Goal: Task Accomplishment & Management: Manage account settings

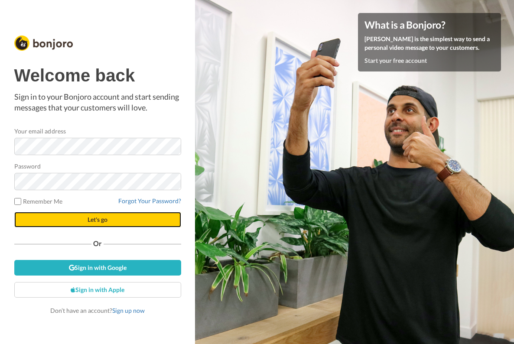
click at [110, 221] on button "Let's go" at bounding box center [97, 220] width 167 height 16
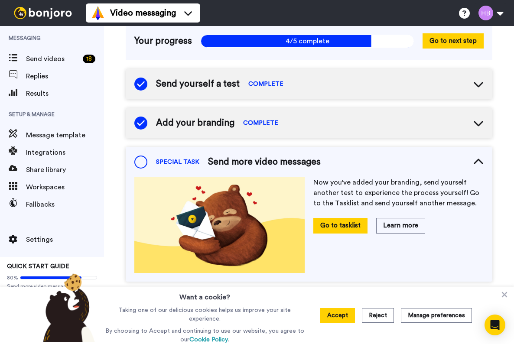
scroll to position [75, 0]
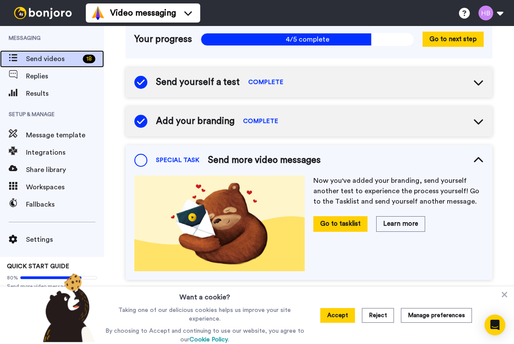
click at [45, 57] on span "Send videos" at bounding box center [52, 59] width 53 height 10
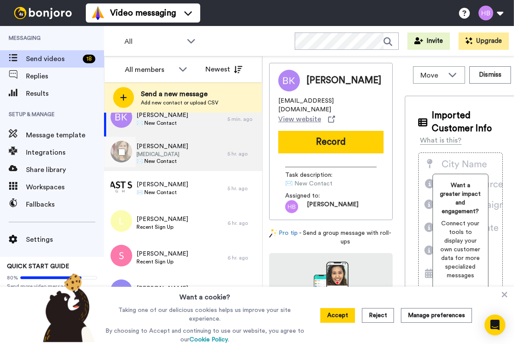
scroll to position [23, 0]
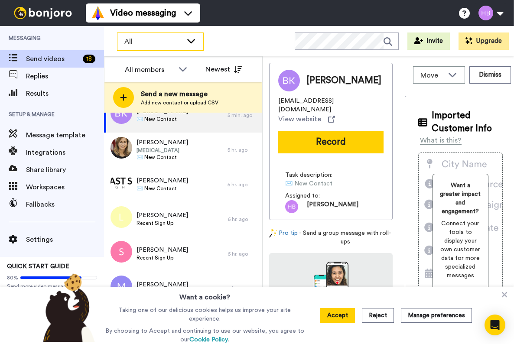
click at [197, 38] on div "All" at bounding box center [160, 41] width 86 height 17
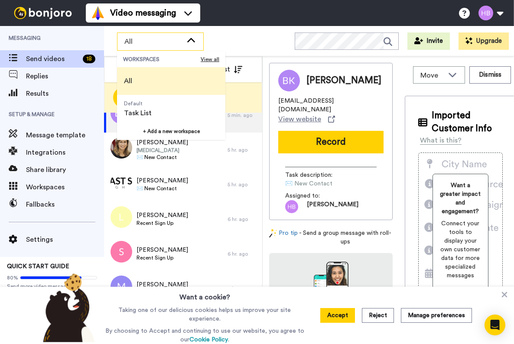
click at [197, 38] on div "All" at bounding box center [160, 41] width 86 height 17
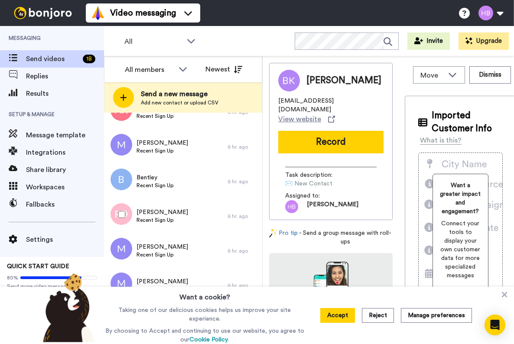
scroll to position [406, 0]
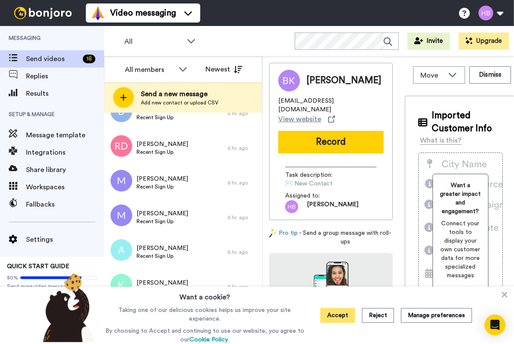
click at [346, 318] on button "Accept" at bounding box center [337, 315] width 35 height 15
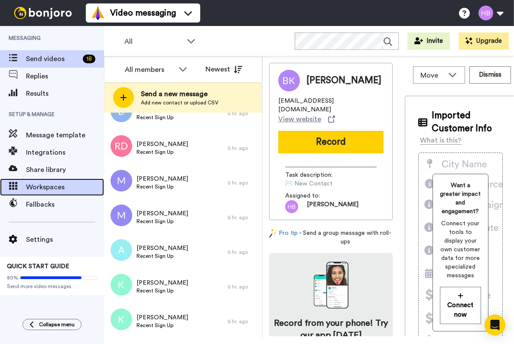
click at [51, 194] on div "Workspaces" at bounding box center [52, 186] width 104 height 17
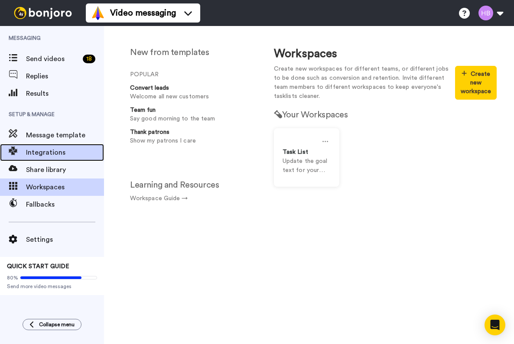
click at [50, 156] on span "Integrations" at bounding box center [65, 152] width 78 height 10
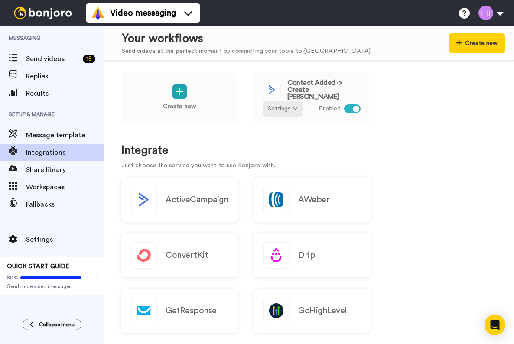
scroll to position [4, 0]
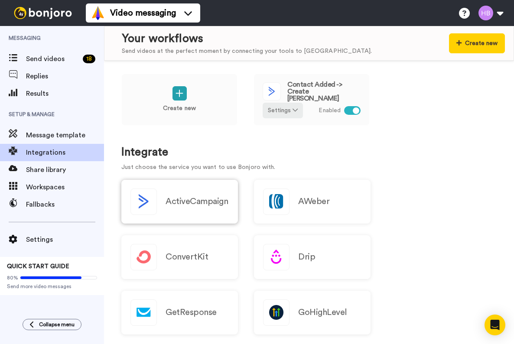
click at [172, 202] on h2 "ActiveCampaign" at bounding box center [196, 202] width 62 height 10
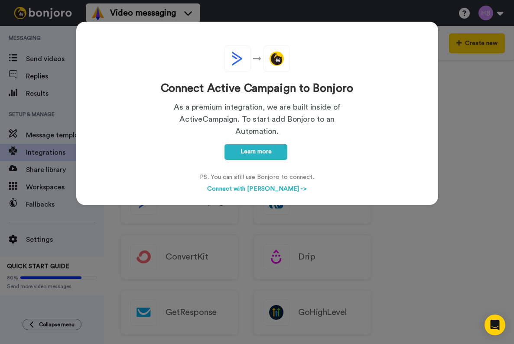
click at [413, 227] on div "Connect Active Campaign to Bonjoro As a premium integration, we are built insid…" at bounding box center [257, 172] width 514 height 344
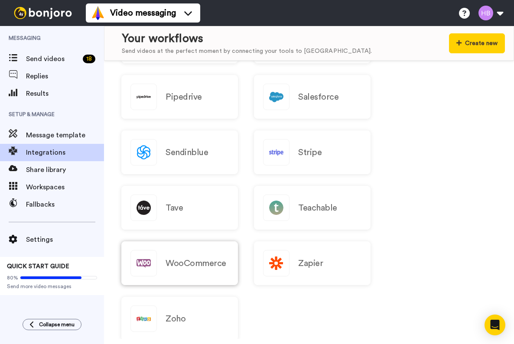
scroll to position [1185, 0]
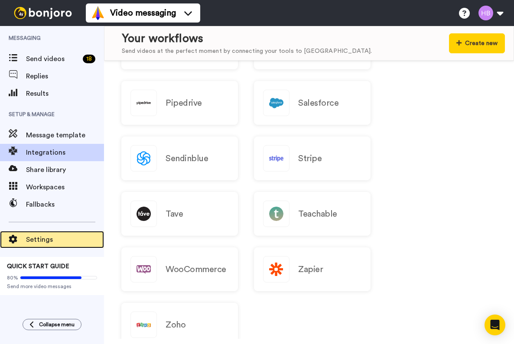
click at [38, 240] on span "Settings" at bounding box center [65, 239] width 78 height 10
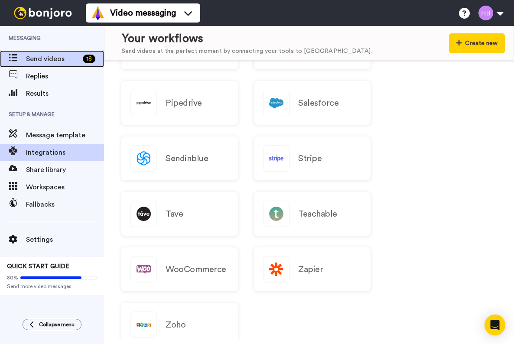
click at [50, 58] on span "Send videos" at bounding box center [52, 59] width 53 height 10
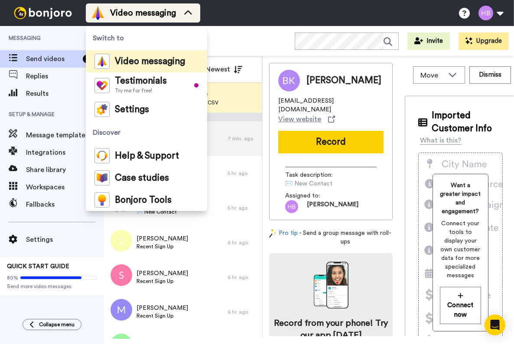
click at [138, 12] on span "Video messaging" at bounding box center [143, 13] width 66 height 12
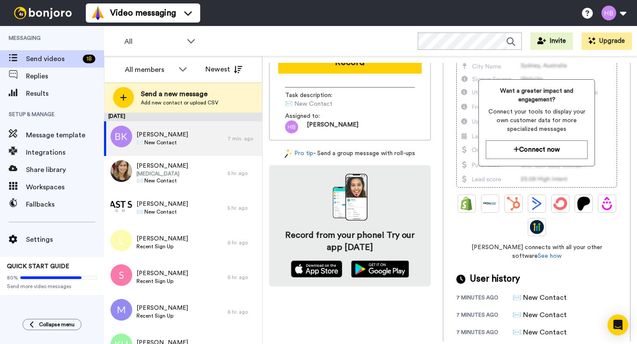
scroll to position [72, 0]
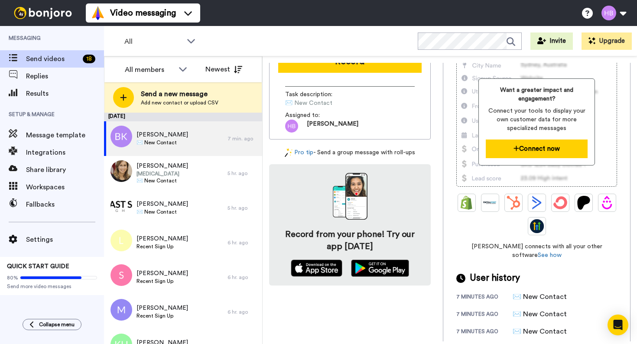
click at [513, 153] on button "Connect now" at bounding box center [537, 149] width 102 height 19
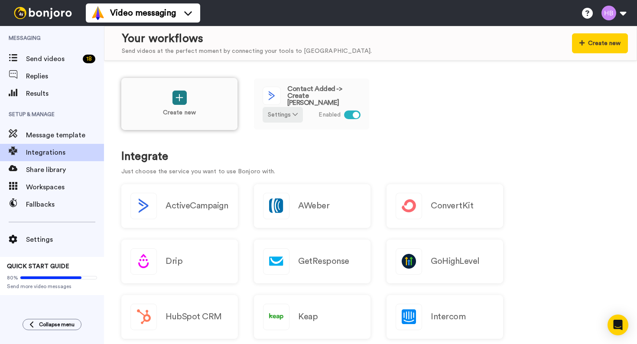
click at [176, 97] on icon at bounding box center [179, 97] width 8 height 9
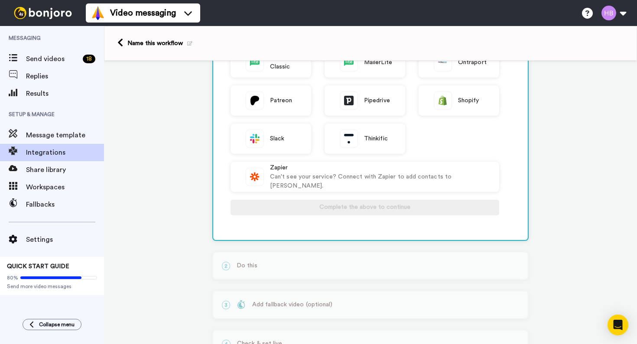
scroll to position [279, 0]
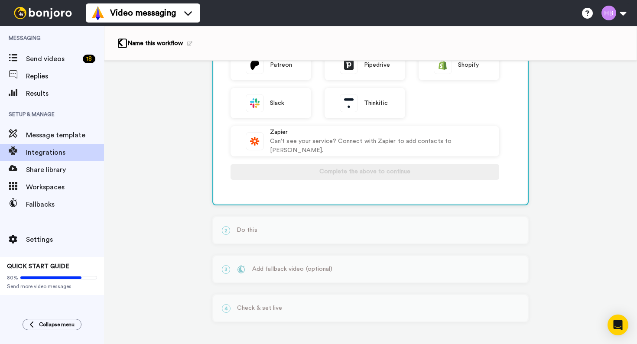
click at [123, 44] on link at bounding box center [122, 43] width 10 height 10
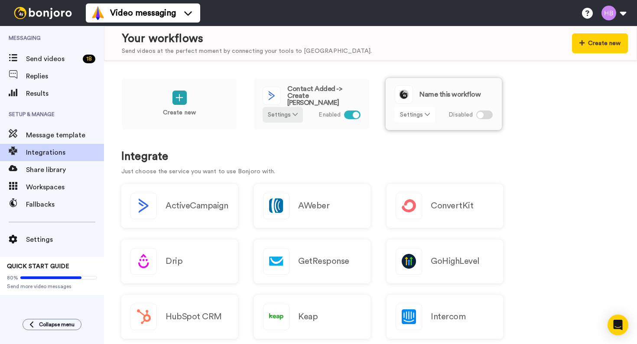
click at [426, 119] on button "Settings" at bounding box center [415, 115] width 40 height 16
click at [414, 167] on span "Remove" at bounding box center [415, 163] width 26 height 6
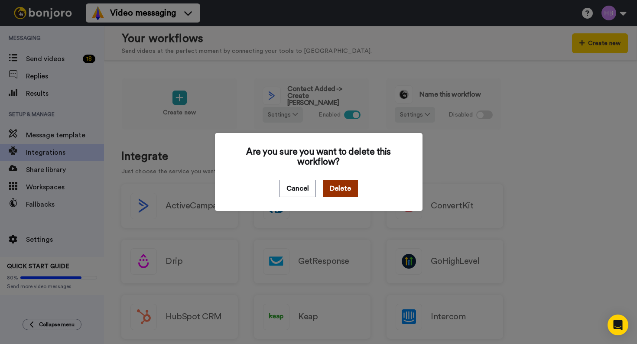
click at [334, 181] on button "Delete" at bounding box center [340, 188] width 35 height 17
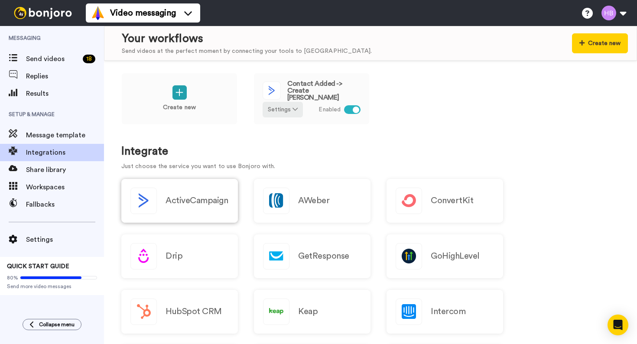
scroll to position [6, 0]
click at [293, 107] on icon at bounding box center [294, 108] width 5 height 6
click at [435, 130] on div "Create new Contact Added -> Create Bonjoro Settings Enabled" at bounding box center [370, 104] width 498 height 64
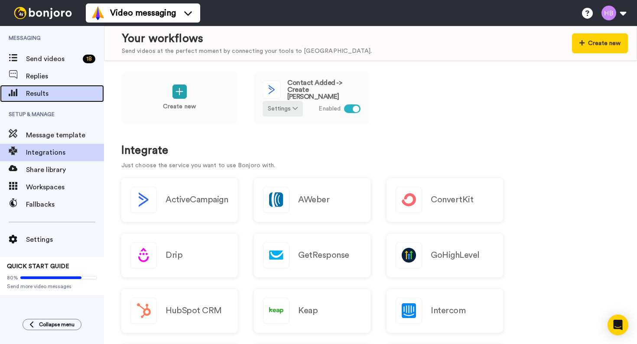
click at [42, 92] on span "Results" at bounding box center [65, 93] width 78 height 10
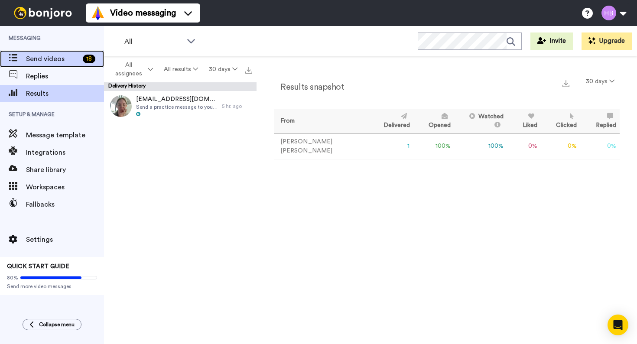
click at [38, 56] on span "Send videos" at bounding box center [52, 59] width 53 height 10
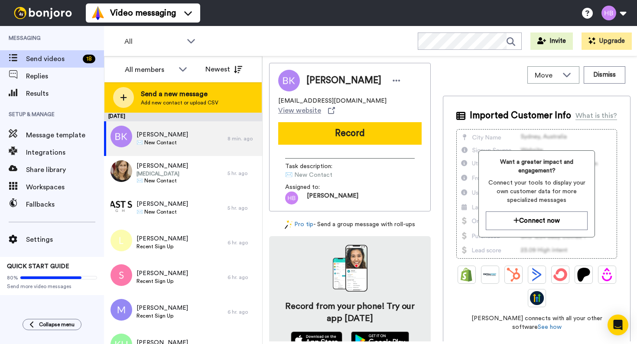
click at [177, 102] on span "Add new contact or upload CSV" at bounding box center [180, 102] width 78 height 7
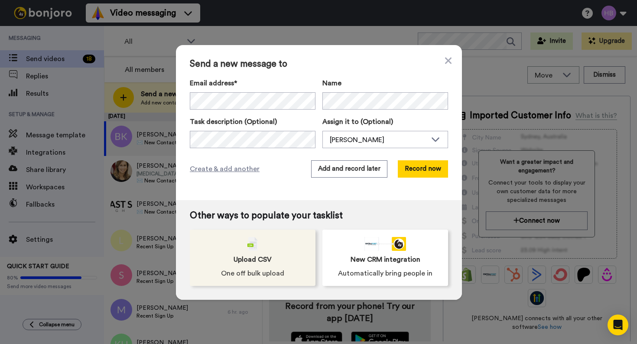
click at [265, 256] on span "Upload CSV" at bounding box center [253, 259] width 38 height 10
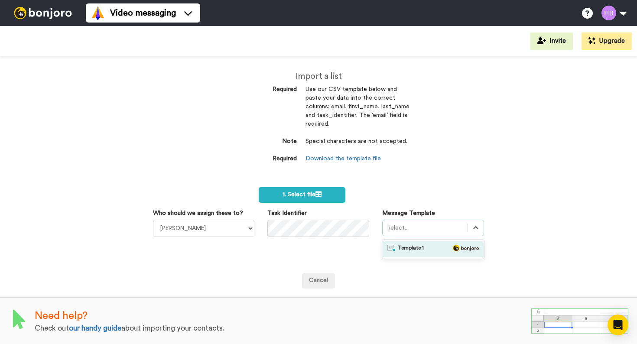
click at [421, 232] on div at bounding box center [425, 228] width 76 height 10
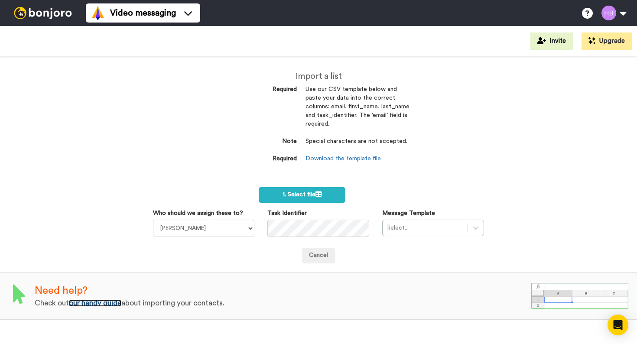
click at [108, 302] on link "our handy guide" at bounding box center [95, 302] width 52 height 7
click at [40, 19] on div at bounding box center [43, 13] width 86 height 26
click at [22, 9] on img at bounding box center [42, 13] width 65 height 12
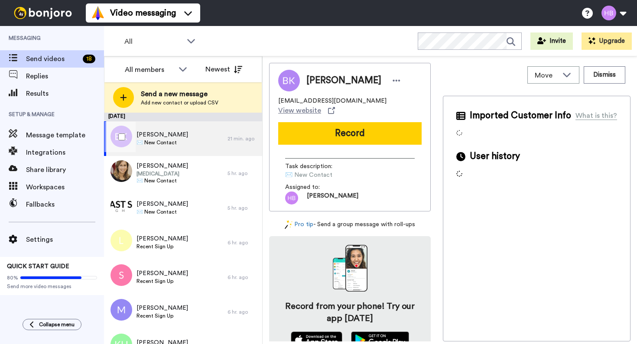
click at [172, 152] on div "Breanna ✉️ New Contact" at bounding box center [165, 138] width 123 height 35
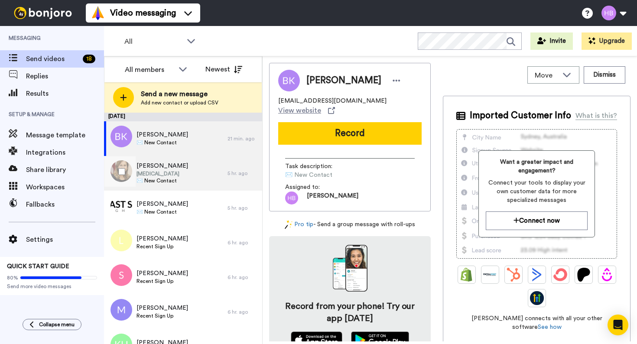
click at [182, 171] on span "Speech Language Pathologist" at bounding box center [162, 173] width 52 height 7
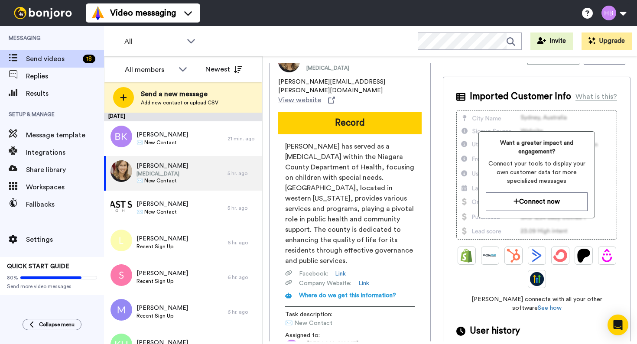
scroll to position [22, 0]
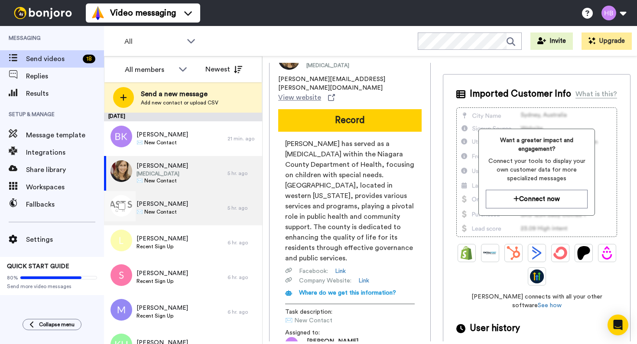
click at [181, 211] on div "Kristen ✉️ New Contact" at bounding box center [165, 208] width 123 height 35
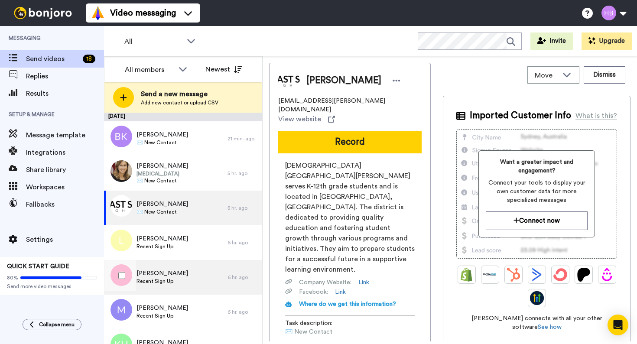
click at [177, 278] on div "Staci Recent Sign Up" at bounding box center [165, 277] width 123 height 35
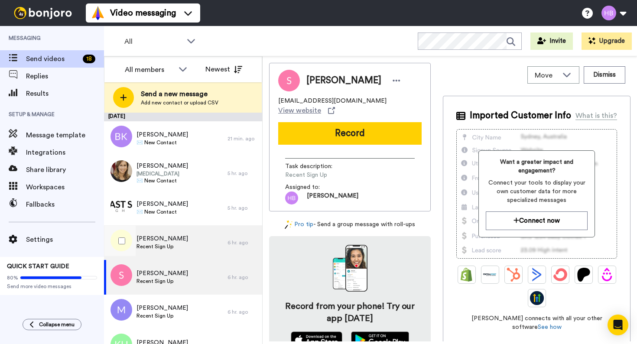
click at [189, 237] on div "Lillian Recent Sign Up" at bounding box center [165, 242] width 123 height 35
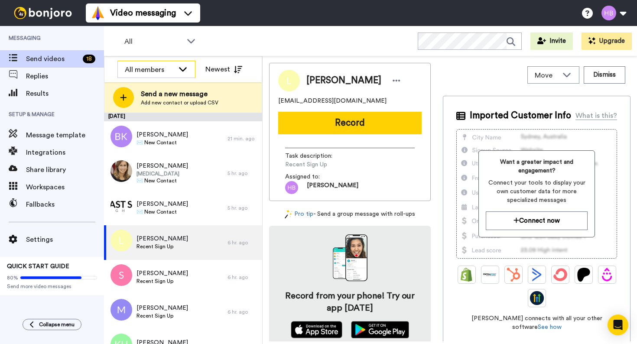
click at [160, 72] on div "All members" at bounding box center [149, 70] width 49 height 10
click at [179, 36] on span "All" at bounding box center [153, 41] width 58 height 10
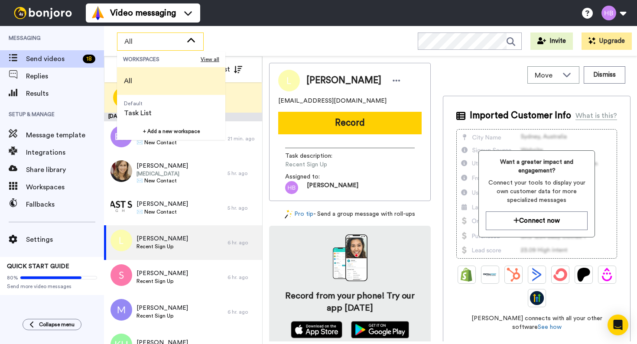
click at [179, 36] on span "All" at bounding box center [153, 41] width 58 height 10
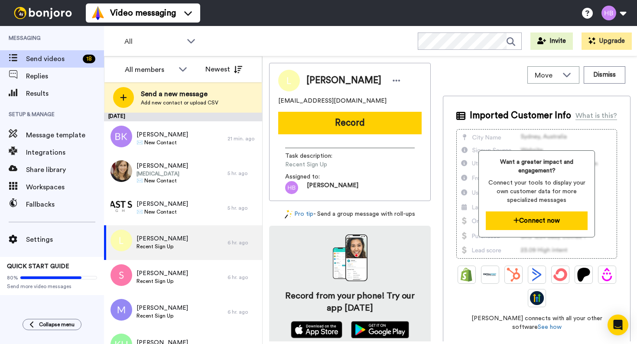
click at [503, 221] on button "Connect now" at bounding box center [537, 220] width 102 height 19
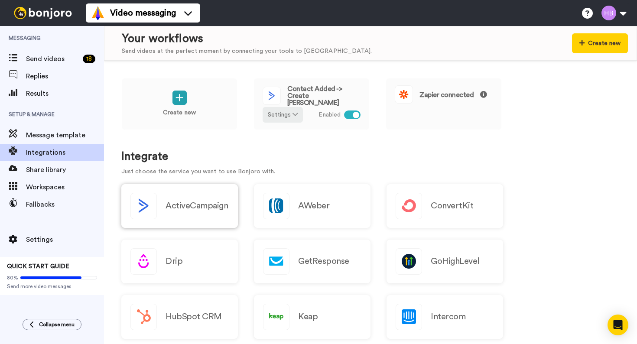
click at [204, 210] on h2 "ActiveCampaign" at bounding box center [196, 206] width 62 height 10
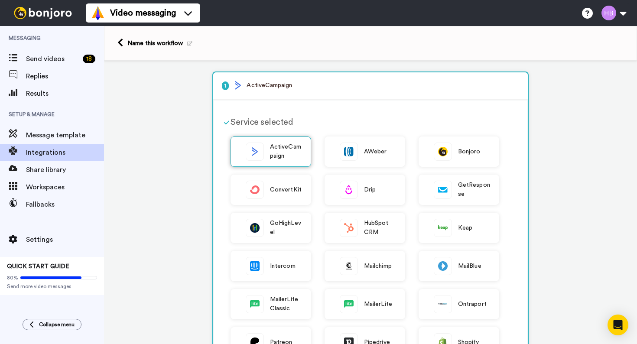
click at [292, 155] on span "ActiveCampaign" at bounding box center [286, 152] width 32 height 18
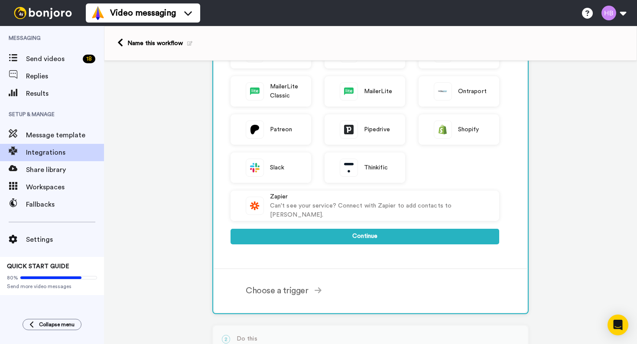
scroll to position [323, 0]
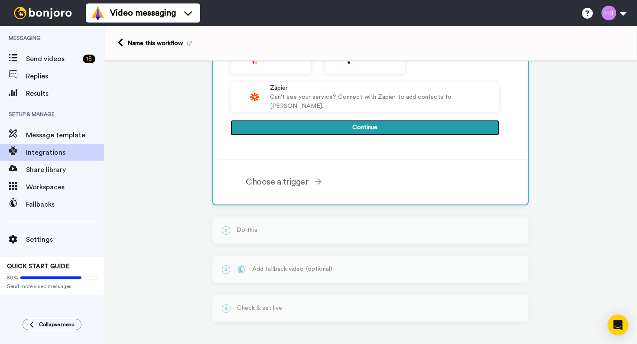
click at [336, 123] on button "Continue" at bounding box center [364, 128] width 269 height 16
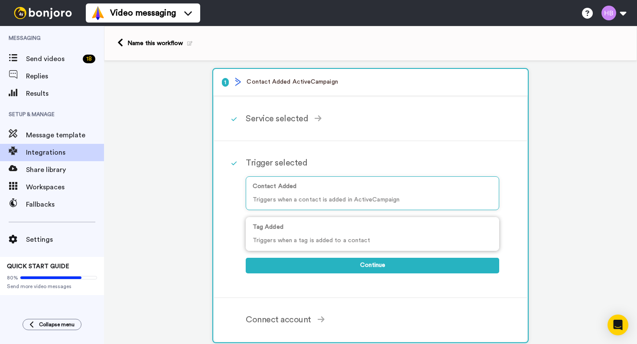
scroll to position [5, 0]
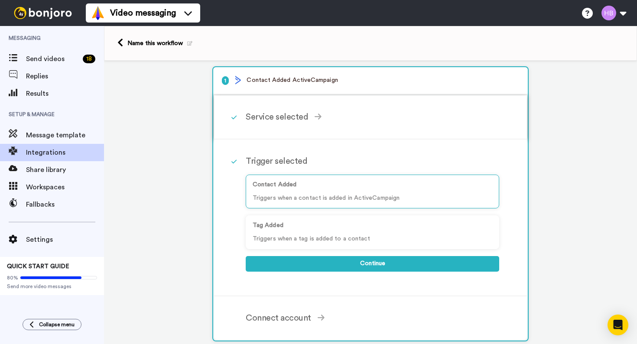
click at [289, 117] on div "Service selected" at bounding box center [372, 116] width 253 height 13
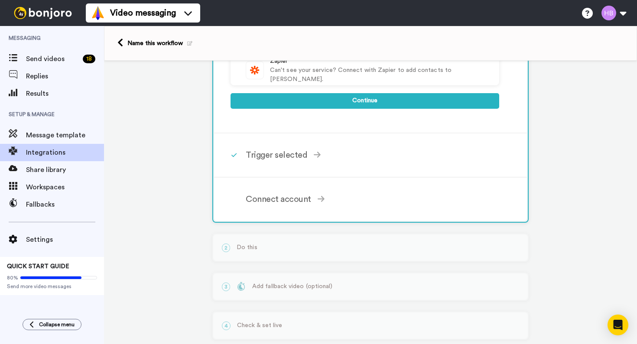
scroll to position [367, 0]
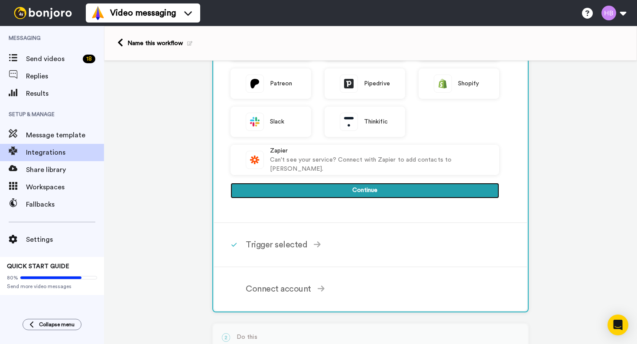
click at [294, 194] on button "Continue" at bounding box center [364, 191] width 269 height 16
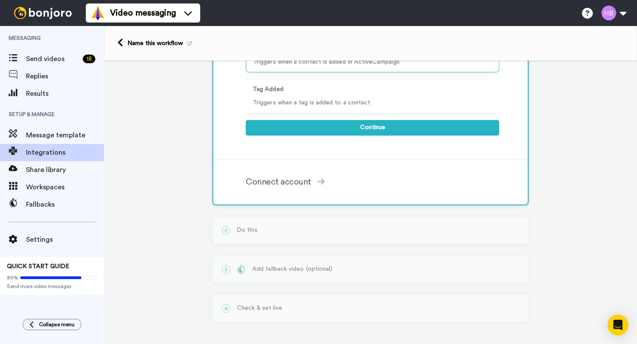
scroll to position [84, 0]
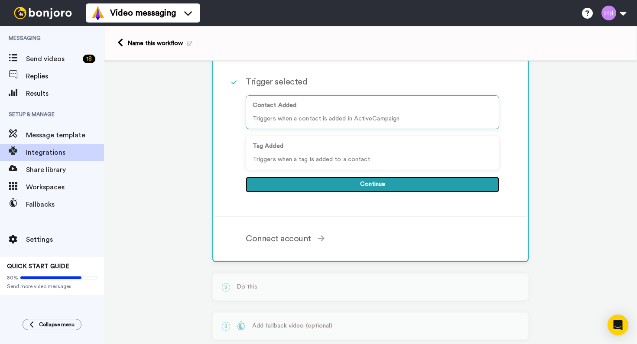
click at [319, 188] on button "Continue" at bounding box center [372, 185] width 253 height 16
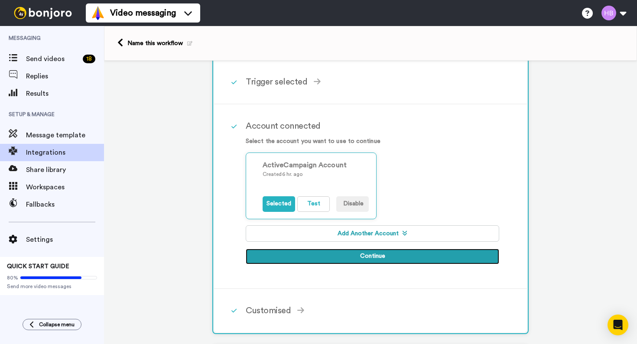
click at [282, 259] on button "Continue" at bounding box center [372, 257] width 253 height 16
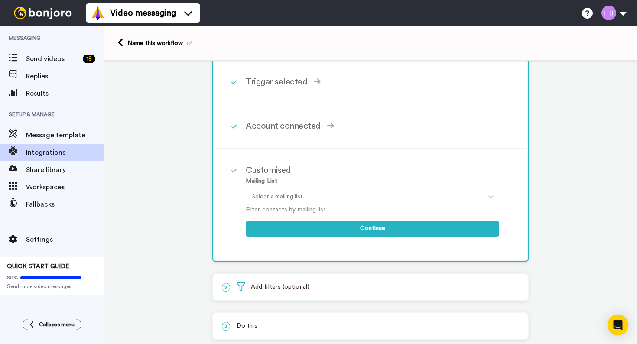
scroll to position [141, 0]
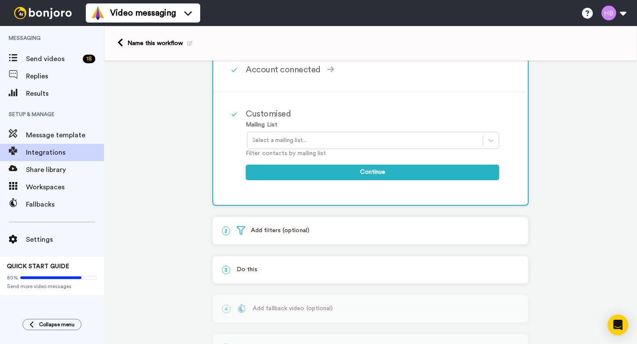
click at [294, 138] on div at bounding box center [365, 140] width 227 height 10
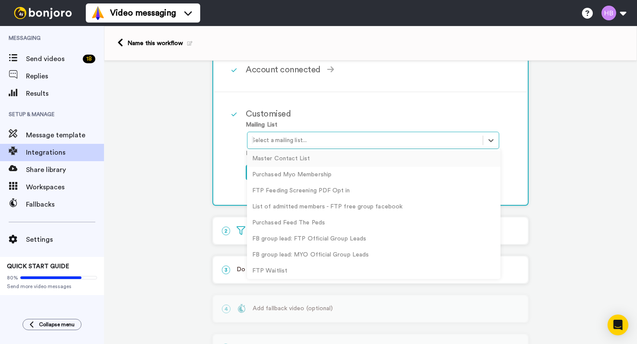
click at [228, 139] on div "Customised Mailing List option Master Contact List focused, 1 of 22. 22 results…" at bounding box center [370, 148] width 313 height 112
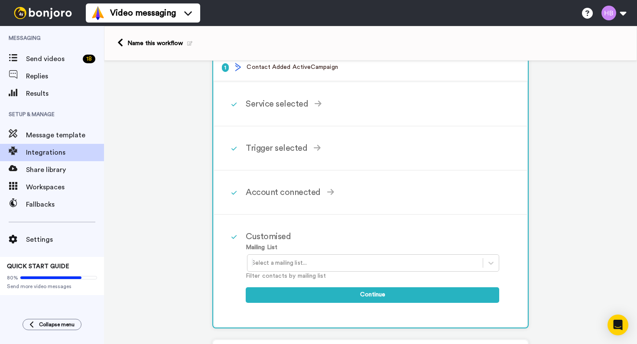
scroll to position [0, 0]
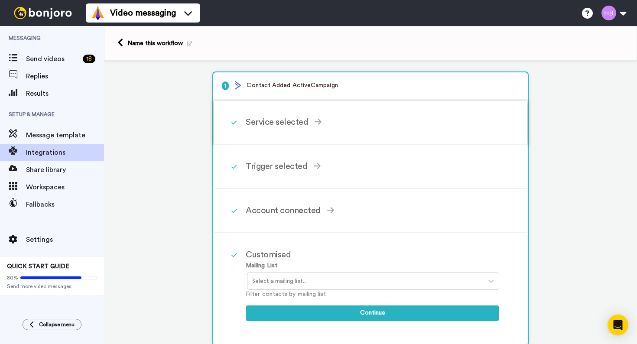
click at [357, 134] on div "Service selected ActiveCampaign AWeber Bonjoro ConvertKit Drip GetResponse GoHi…" at bounding box center [382, 122] width 273 height 26
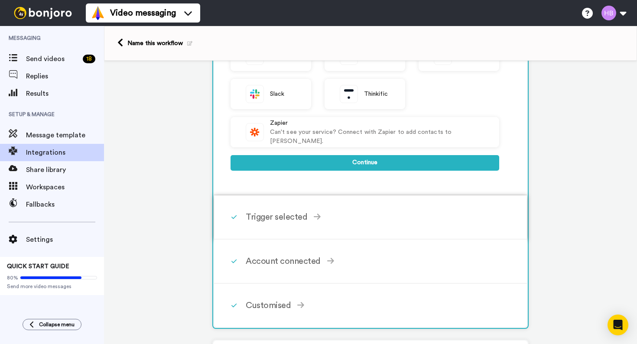
click at [301, 221] on div "Trigger selected" at bounding box center [372, 217] width 253 height 13
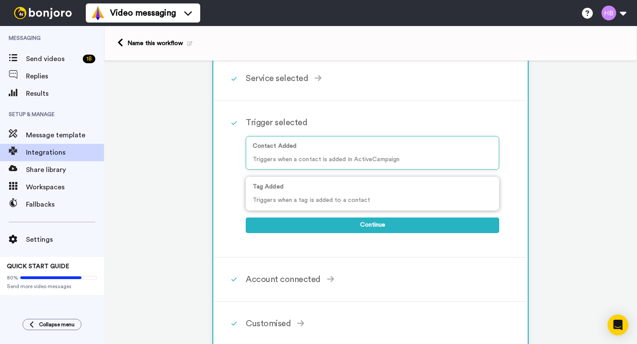
scroll to position [51, 0]
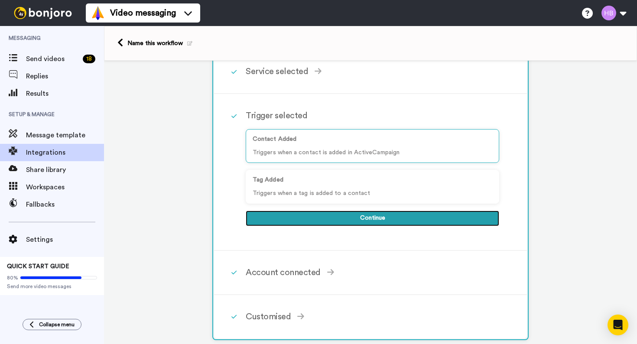
click at [319, 217] on button "Continue" at bounding box center [372, 219] width 253 height 16
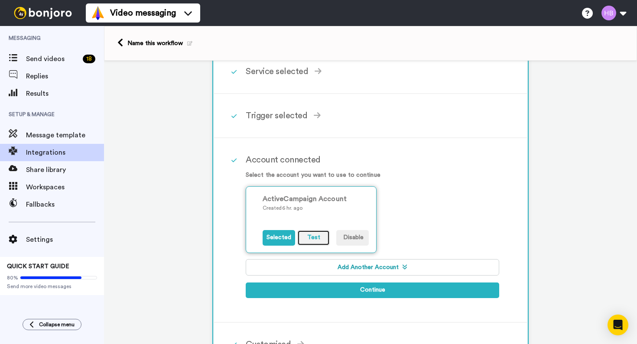
click at [308, 237] on button "Test" at bounding box center [313, 238] width 32 height 16
click at [284, 238] on button "Selected" at bounding box center [279, 238] width 32 height 16
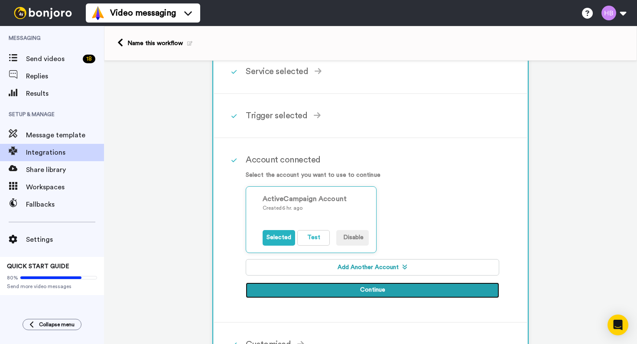
click at [300, 288] on button "Continue" at bounding box center [372, 290] width 253 height 16
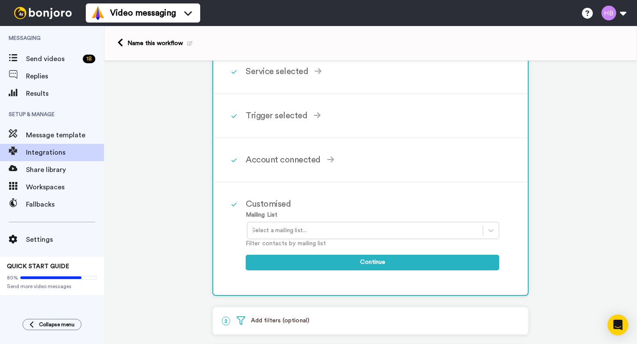
click at [291, 230] on div at bounding box center [365, 230] width 227 height 10
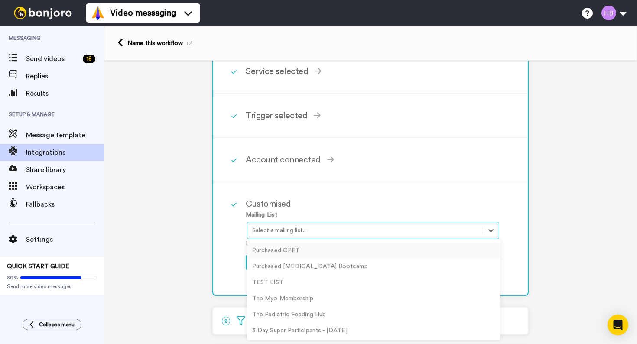
scroll to position [254, 0]
click at [301, 331] on div "3 Day Super Participants - September 2025" at bounding box center [373, 332] width 253 height 16
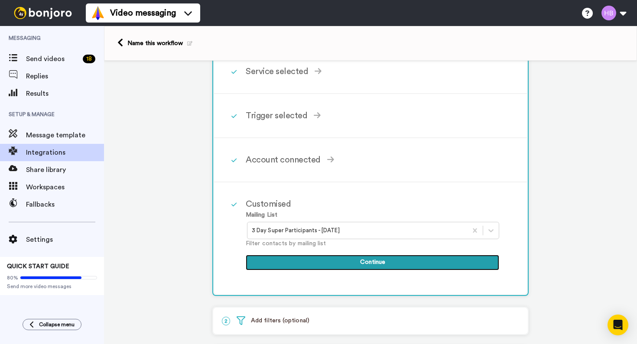
click at [297, 264] on button "Continue" at bounding box center [372, 263] width 253 height 16
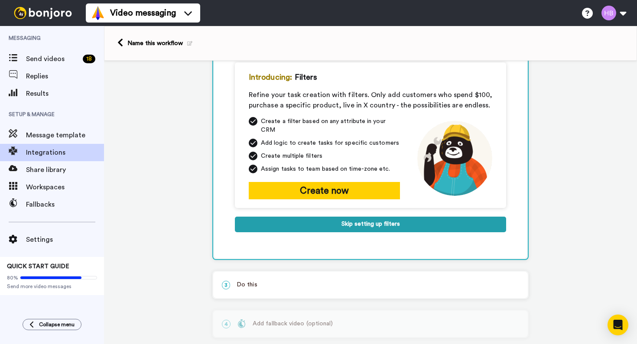
scroll to position [93, 0]
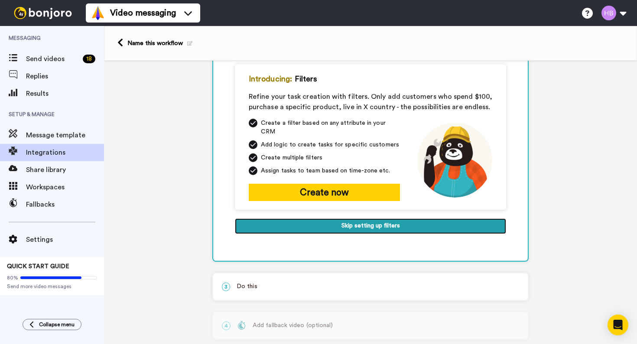
click at [341, 223] on button "Skip setting up filters" at bounding box center [370, 226] width 271 height 16
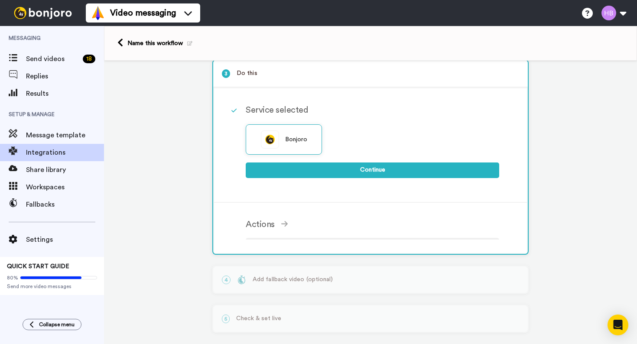
scroll to position [90, 0]
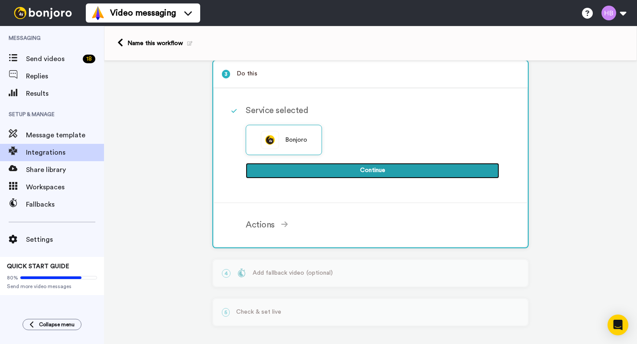
click at [327, 175] on button "Continue" at bounding box center [372, 171] width 253 height 16
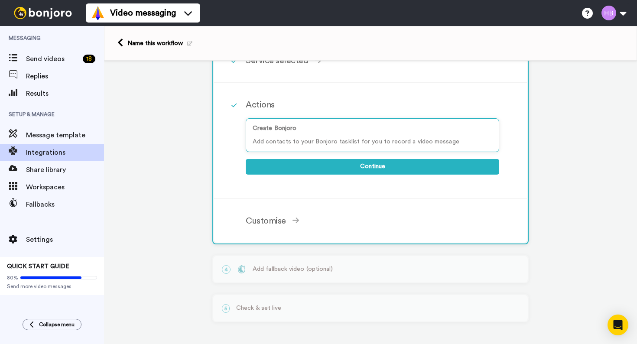
scroll to position [0, 0]
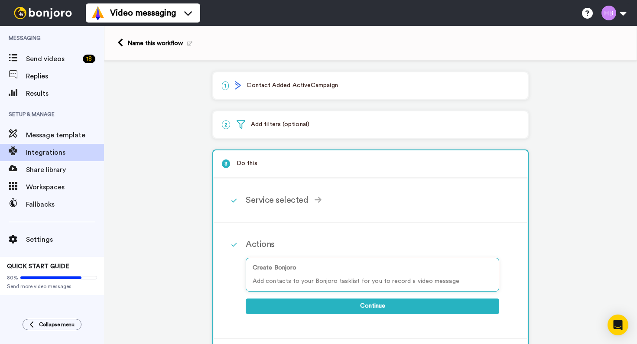
click at [294, 89] on p "1 Contact Added ActiveCampaign" at bounding box center [370, 85] width 297 height 9
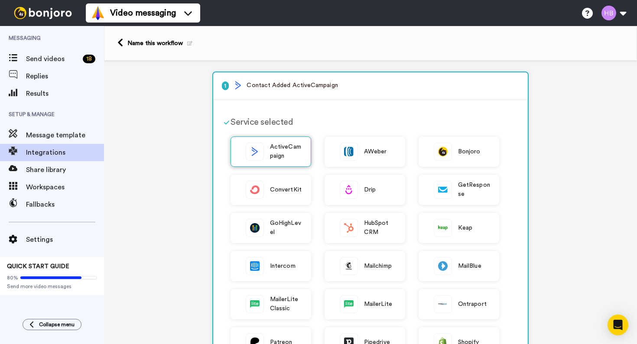
click at [287, 140] on div "ActiveCampaign" at bounding box center [270, 151] width 81 height 30
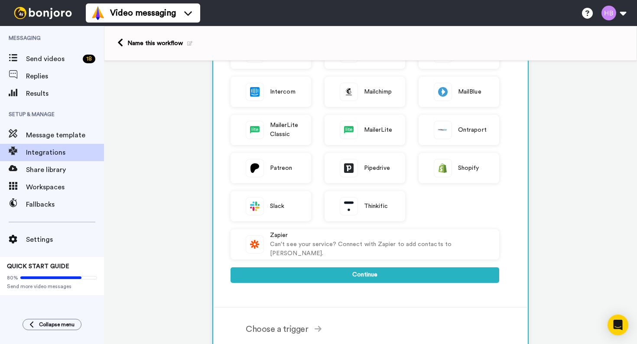
scroll to position [323, 0]
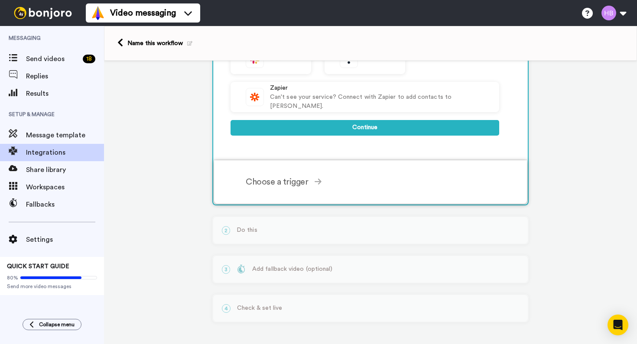
click at [297, 182] on div "Choose a trigger" at bounding box center [372, 181] width 253 height 13
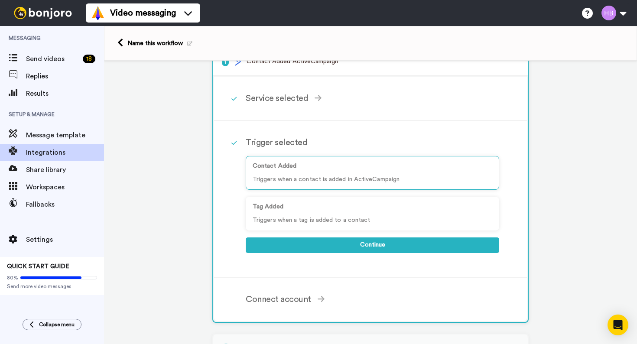
scroll to position [0, 0]
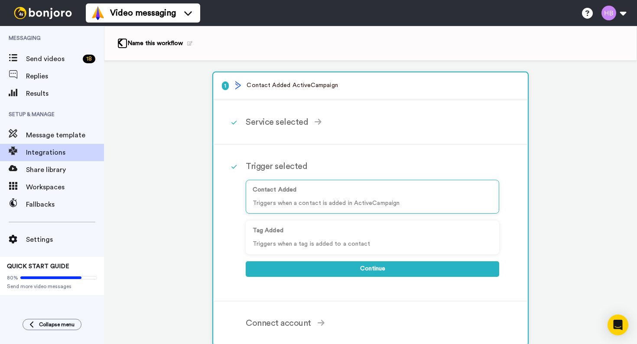
click at [122, 43] on icon at bounding box center [120, 42] width 6 height 9
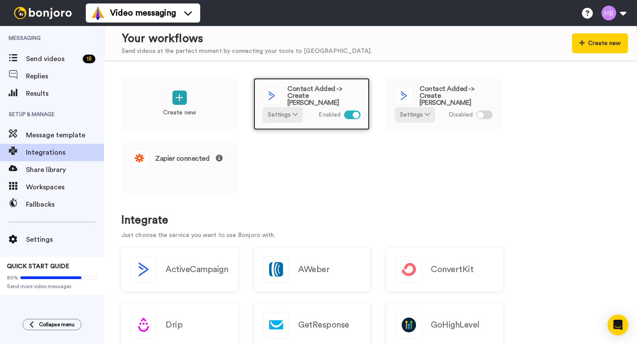
click at [350, 115] on div at bounding box center [352, 114] width 16 height 9
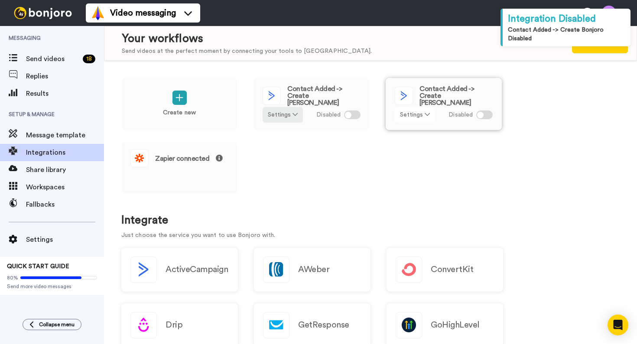
click at [409, 114] on button "Settings" at bounding box center [415, 115] width 40 height 16
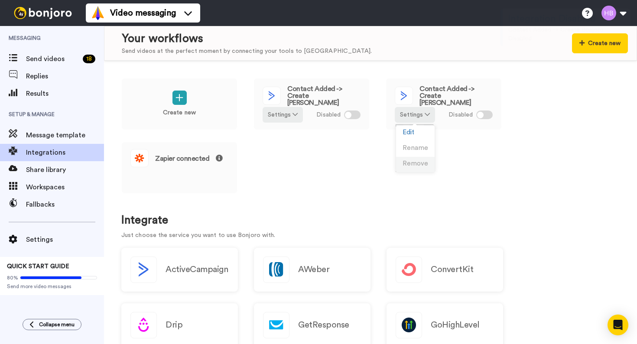
click at [409, 167] on span "Remove" at bounding box center [415, 163] width 26 height 6
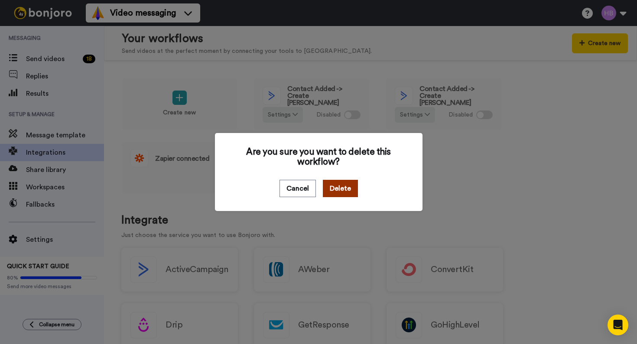
click at [338, 191] on button "Delete" at bounding box center [340, 188] width 35 height 17
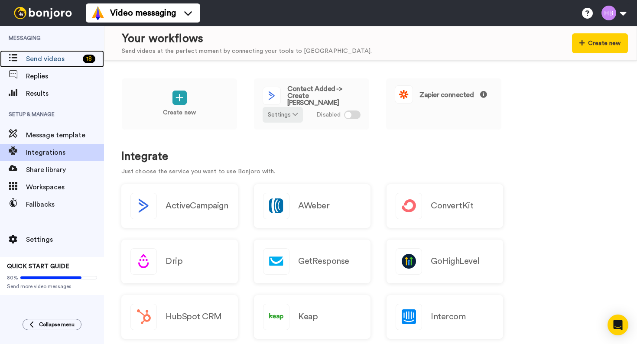
click at [47, 65] on div "Send videos 18" at bounding box center [52, 58] width 104 height 17
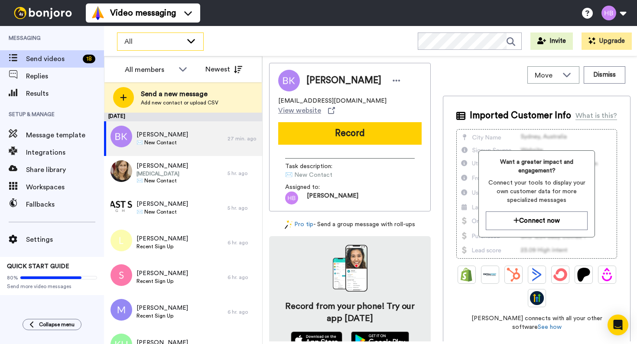
click at [181, 41] on span "All" at bounding box center [153, 41] width 58 height 10
click at [240, 45] on div "All WORKSPACES View all All Default Task List + Add a new workspace Invite Upgr…" at bounding box center [370, 41] width 533 height 30
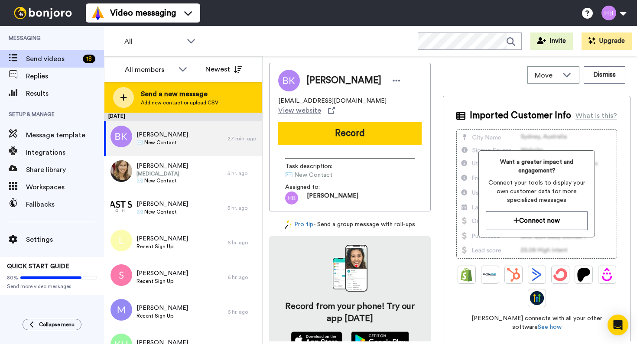
click at [165, 101] on span "Add new contact or upload CSV" at bounding box center [180, 102] width 78 height 7
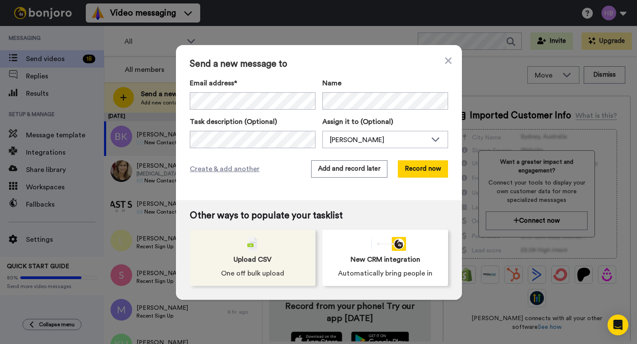
click at [292, 254] on div "Upload CSV One off bulk upload" at bounding box center [253, 258] width 126 height 56
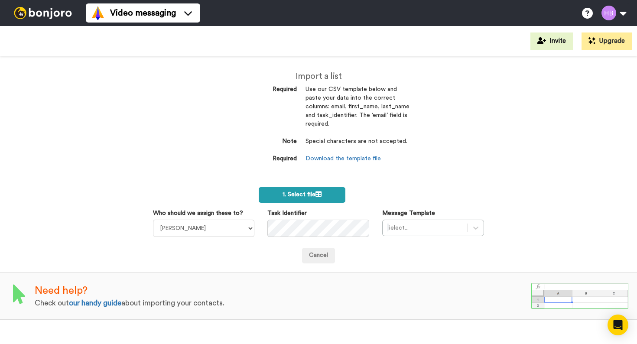
click at [303, 200] on label "1. Select file" at bounding box center [302, 195] width 87 height 16
click at [362, 157] on link "Download the template file" at bounding box center [342, 159] width 75 height 6
click at [443, 14] on div "Video messaging Help docs Settings" at bounding box center [361, 13] width 551 height 26
click at [315, 193] on span "1. Select file" at bounding box center [301, 194] width 39 height 6
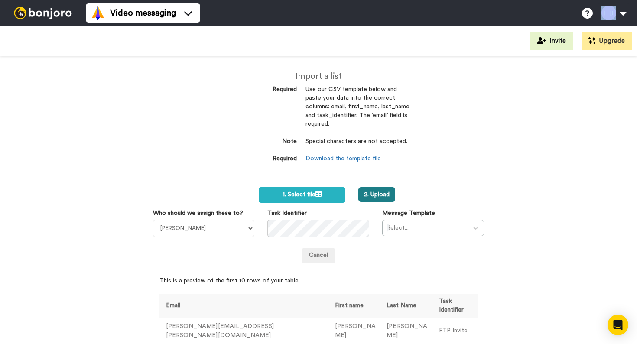
click at [383, 191] on button "2. Upload" at bounding box center [376, 194] width 37 height 15
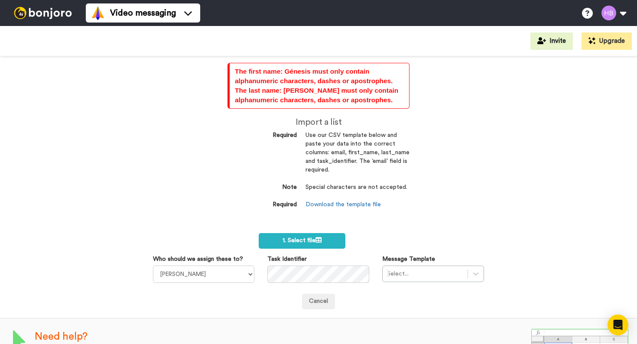
click at [44, 14] on img at bounding box center [42, 13] width 65 height 12
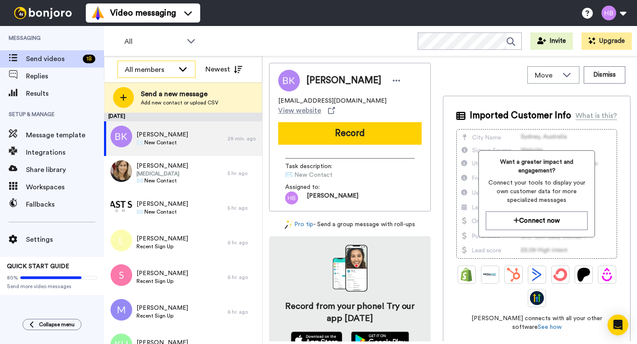
click at [177, 70] on div "All members" at bounding box center [156, 69] width 77 height 17
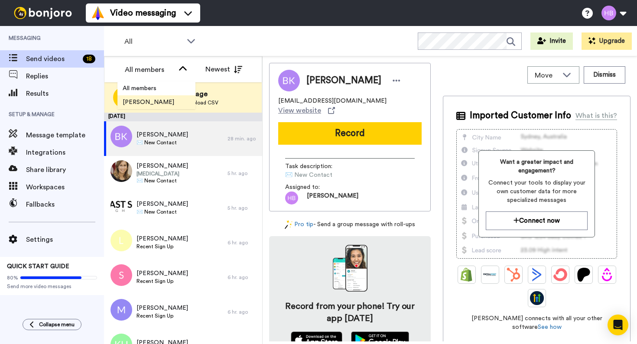
click at [158, 104] on span "[PERSON_NAME]" at bounding box center [148, 102] width 62 height 9
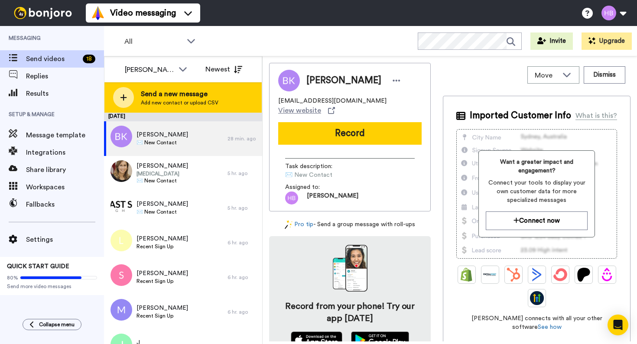
click at [154, 98] on span "Send a new message" at bounding box center [180, 94] width 78 height 10
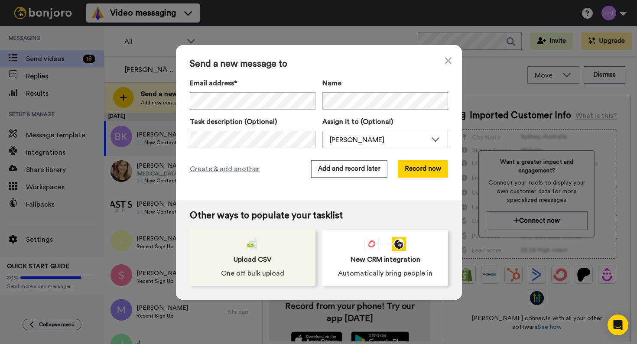
click at [258, 248] on div "Upload CSV One off bulk upload" at bounding box center [253, 258] width 126 height 56
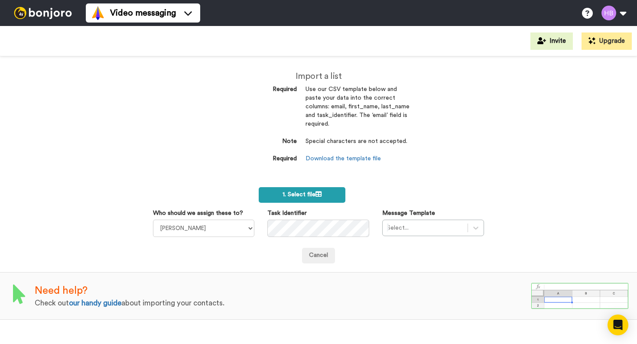
click at [295, 198] on label "1. Select file" at bounding box center [302, 195] width 87 height 16
click at [311, 196] on span "1. Select file" at bounding box center [301, 194] width 39 height 6
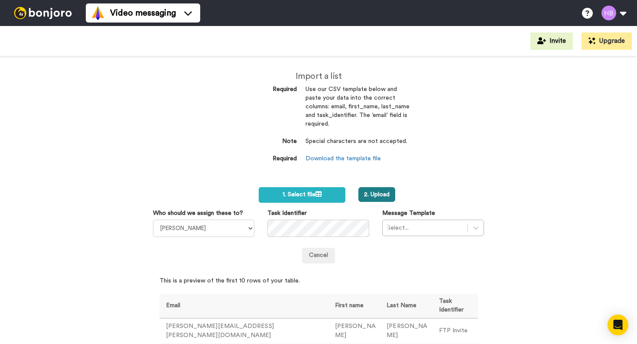
click at [376, 198] on button "2. Upload" at bounding box center [376, 194] width 37 height 15
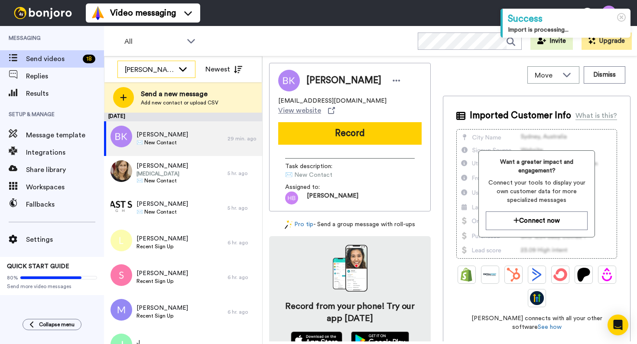
click at [177, 74] on div "[PERSON_NAME]" at bounding box center [156, 69] width 77 height 17
click at [179, 39] on span "All" at bounding box center [153, 41] width 58 height 10
click at [259, 41] on div "All WORKSPACES View all All Default Task List + Add a new workspace Invite Upgr…" at bounding box center [370, 41] width 533 height 30
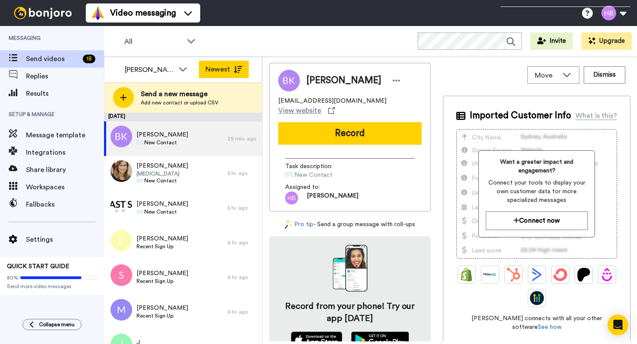
click at [244, 67] on button "Newest" at bounding box center [224, 69] width 50 height 17
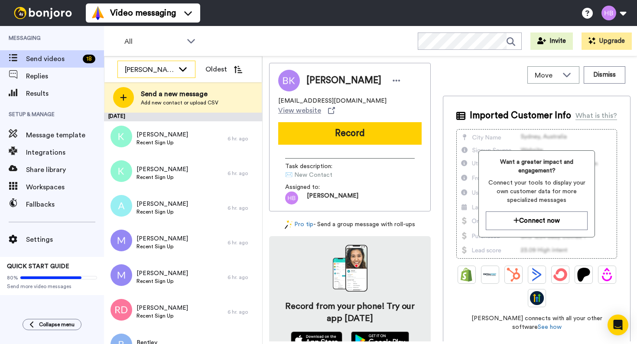
click at [157, 65] on div "[PERSON_NAME]" at bounding box center [149, 70] width 49 height 10
click at [157, 49] on div "All" at bounding box center [160, 41] width 86 height 17
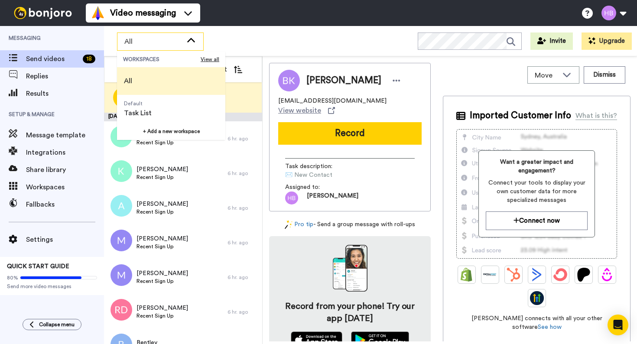
click at [131, 86] on span "All" at bounding box center [128, 81] width 8 height 10
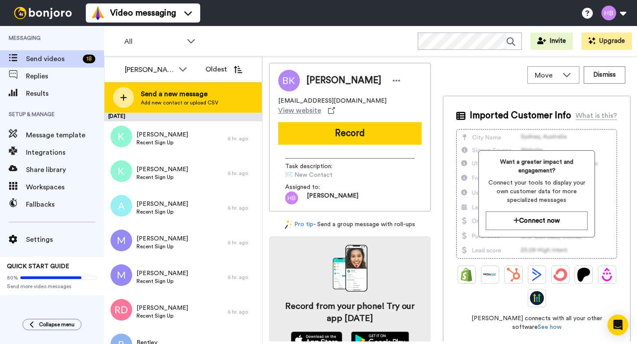
click at [208, 97] on span "Send a new message" at bounding box center [180, 94] width 78 height 10
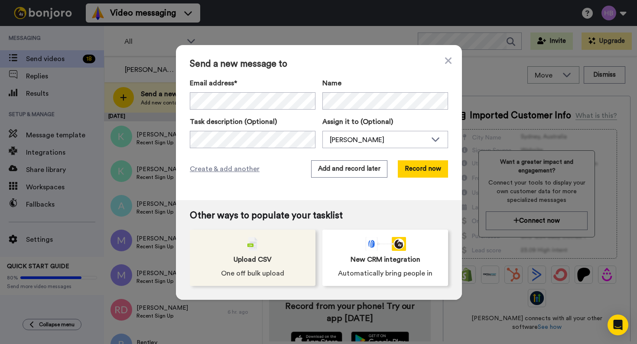
click at [253, 262] on span "Upload CSV" at bounding box center [253, 259] width 38 height 10
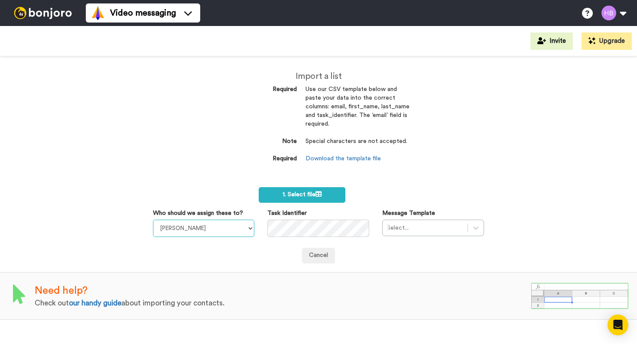
click at [239, 228] on select "[PERSON_NAME]" at bounding box center [204, 228] width 102 height 17
click at [153, 220] on select "[PERSON_NAME]" at bounding box center [204, 228] width 102 height 17
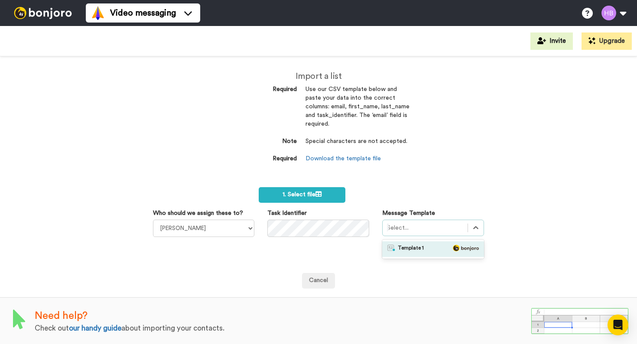
click at [386, 226] on div "Select..." at bounding box center [425, 228] width 85 height 14
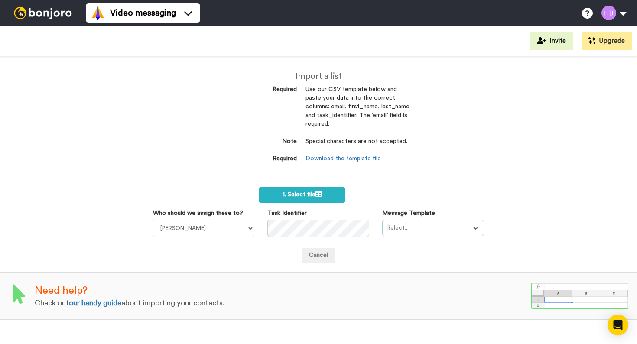
click at [386, 226] on div "Select..." at bounding box center [425, 228] width 85 height 14
click at [314, 201] on label "1. Select file" at bounding box center [302, 195] width 87 height 16
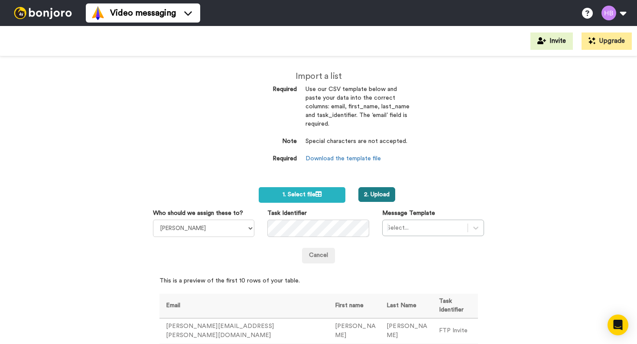
click at [371, 200] on button "2. Upload" at bounding box center [376, 194] width 37 height 15
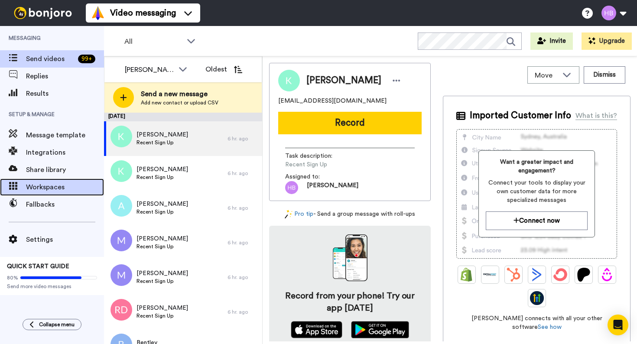
click at [54, 187] on span "Workspaces" at bounding box center [65, 187] width 78 height 10
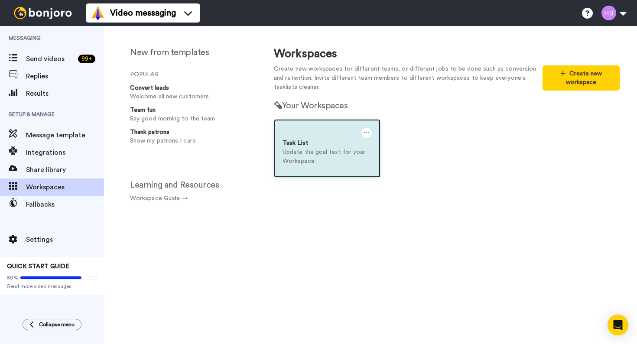
click at [340, 162] on p "Update the goal text for your Workspace" at bounding box center [326, 157] width 89 height 18
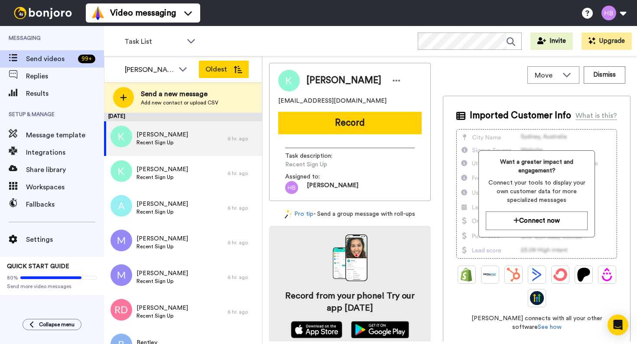
click at [237, 70] on icon at bounding box center [238, 69] width 9 height 7
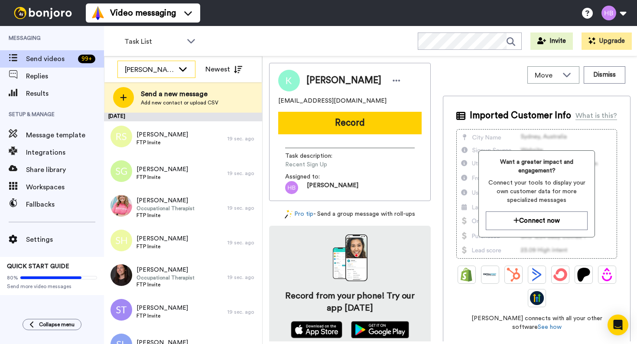
click at [139, 67] on div "[PERSON_NAME]" at bounding box center [149, 70] width 49 height 10
click at [146, 52] on div "Task List WORKSPACES View all All Default Task List + Add a new workspace Invit…" at bounding box center [370, 41] width 533 height 30
click at [144, 42] on span "Task List" at bounding box center [153, 41] width 58 height 10
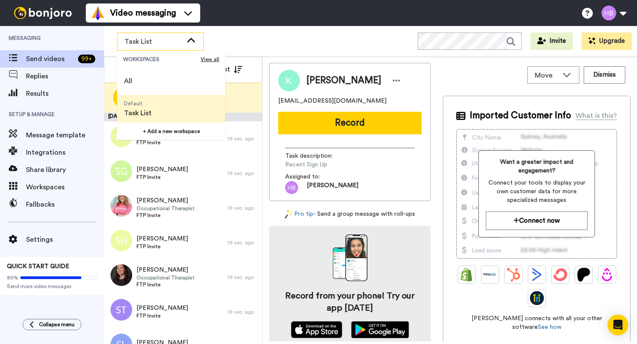
click at [144, 42] on span "Task List" at bounding box center [153, 41] width 58 height 10
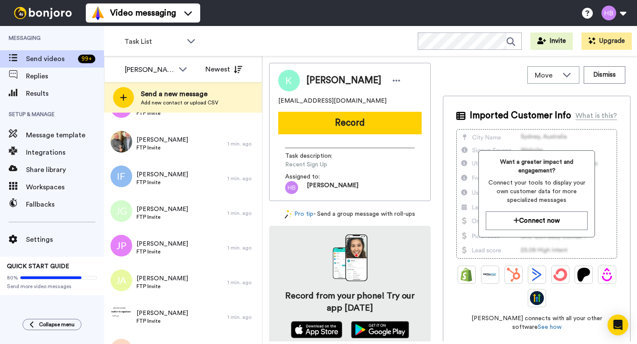
scroll to position [3236, 0]
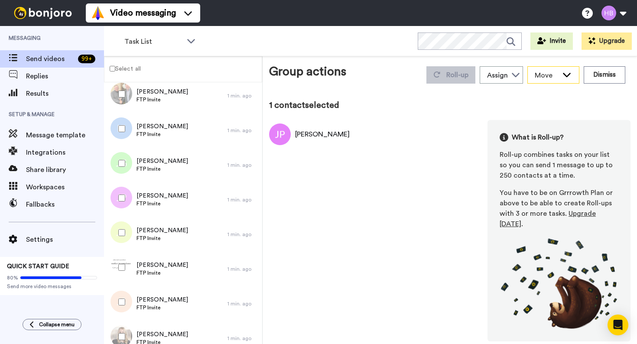
click at [560, 77] on div "Move" at bounding box center [553, 75] width 51 height 16
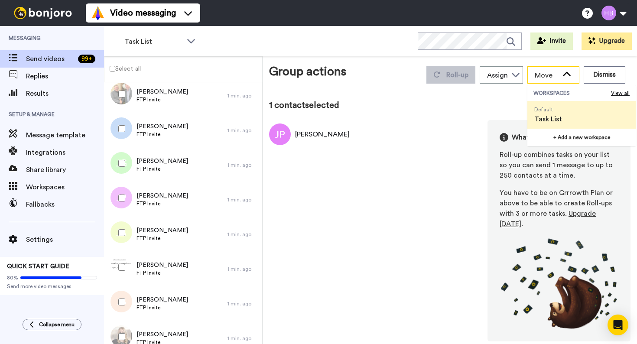
click at [560, 77] on div "Move" at bounding box center [553, 75] width 51 height 16
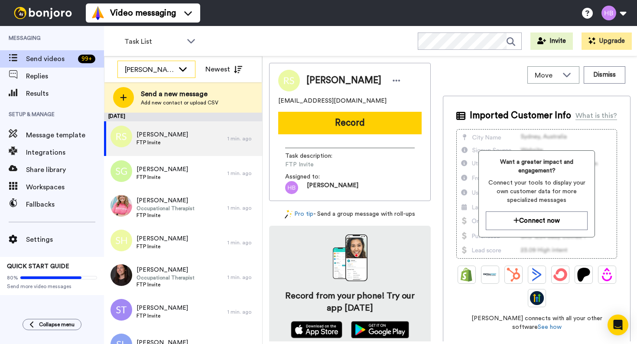
click at [184, 68] on icon at bounding box center [183, 69] width 10 height 9
click at [167, 91] on li "All members" at bounding box center [156, 88] width 78 height 14
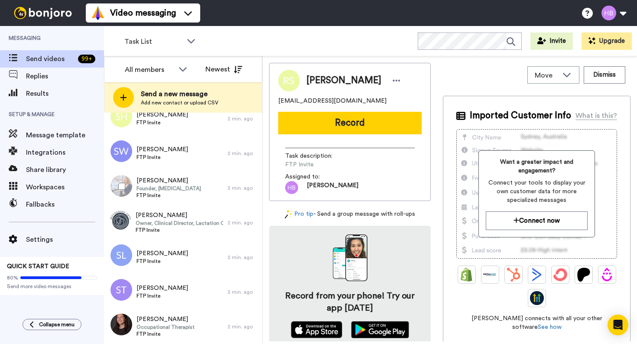
scroll to position [646, 0]
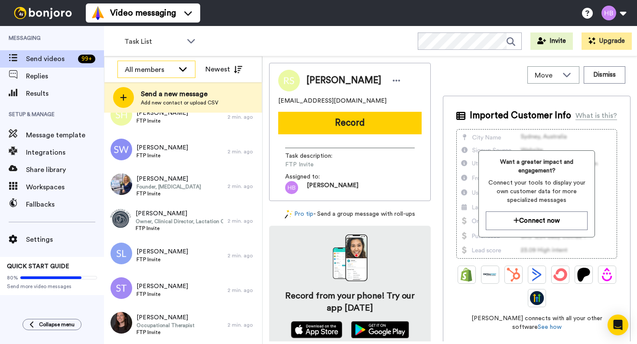
click at [167, 68] on div "All members" at bounding box center [149, 70] width 49 height 10
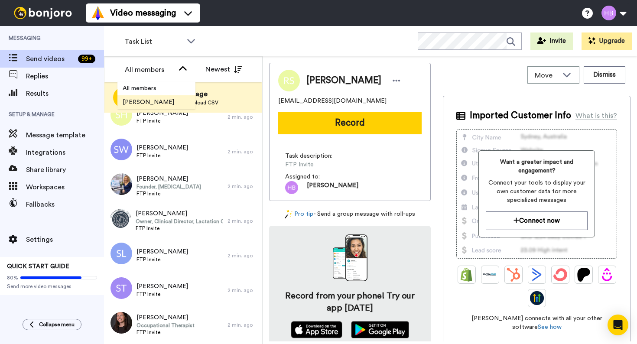
click at [155, 102] on span "[PERSON_NAME]" at bounding box center [148, 102] width 62 height 9
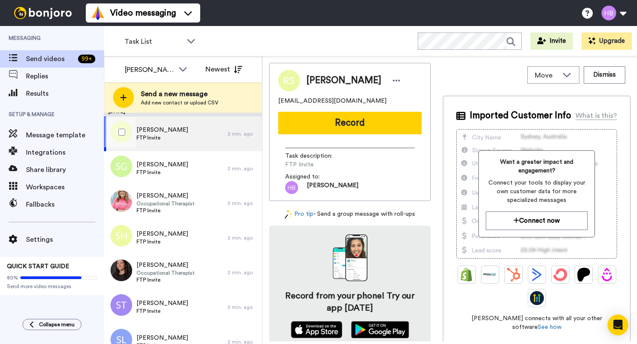
scroll to position [0, 0]
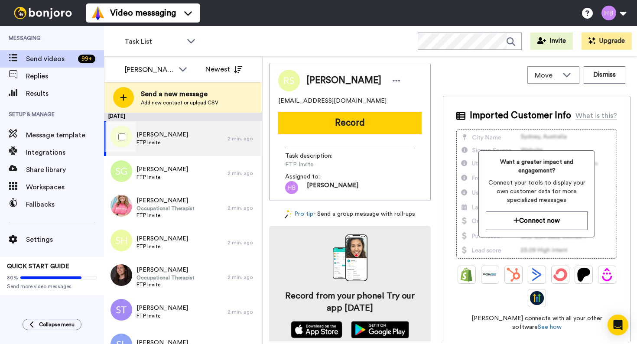
click at [161, 148] on div "Rafael Santana FTP Invite" at bounding box center [165, 138] width 123 height 35
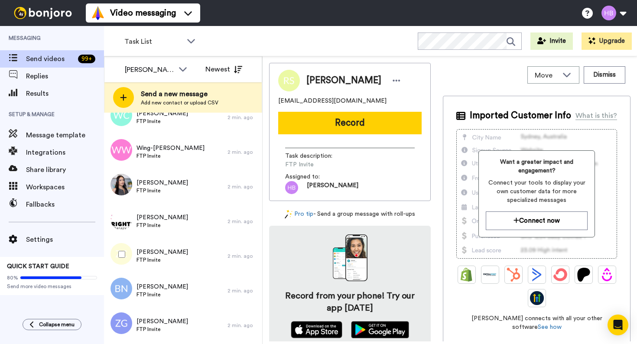
scroll to position [771, 0]
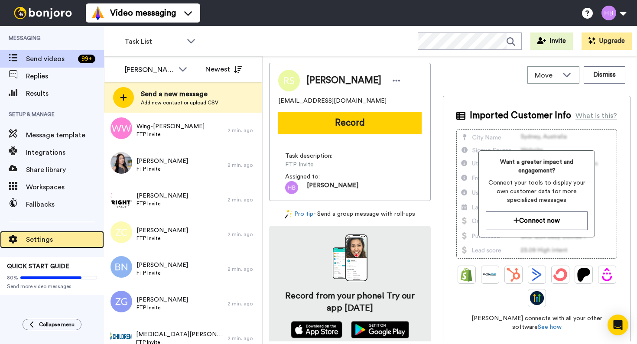
click at [36, 233] on div "Settings" at bounding box center [52, 239] width 104 height 17
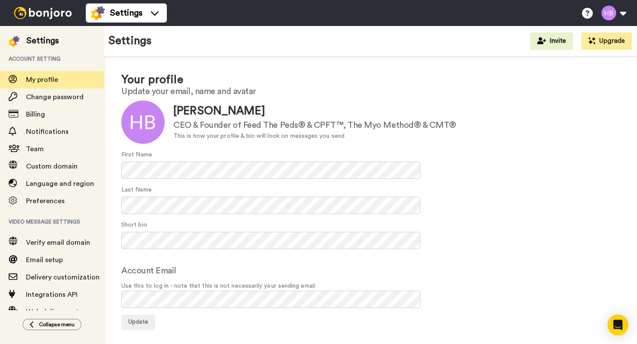
scroll to position [13, 0]
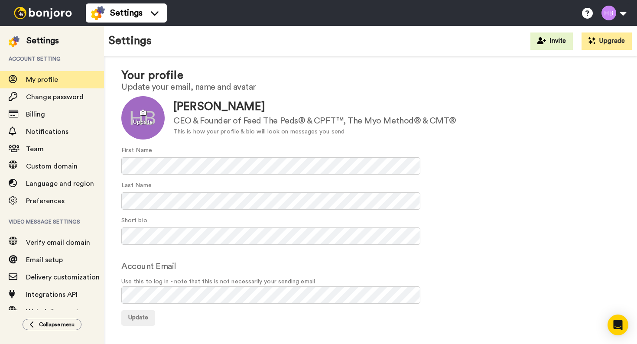
click at [142, 111] on div at bounding box center [142, 117] width 43 height 43
click at [143, 105] on div at bounding box center [142, 117] width 43 height 43
click at [524, 205] on div "Last Name" at bounding box center [370, 195] width 498 height 29
click at [146, 318] on span "Update" at bounding box center [138, 318] width 20 height 6
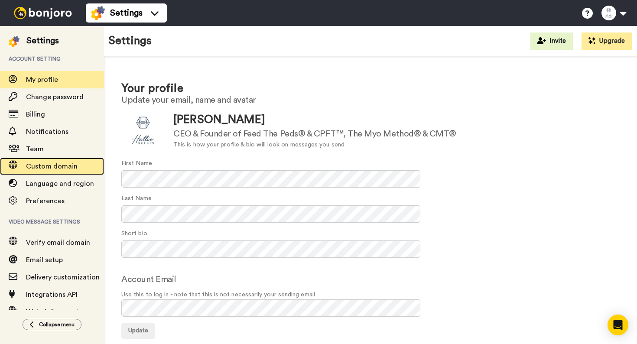
click at [51, 169] on span "Custom domain" at bounding box center [52, 166] width 52 height 7
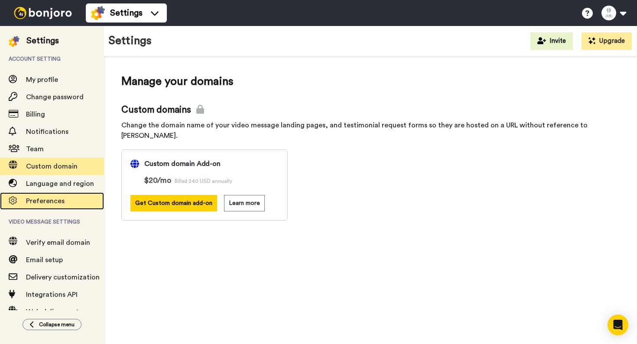
click at [51, 206] on div "Preferences" at bounding box center [52, 200] width 104 height 17
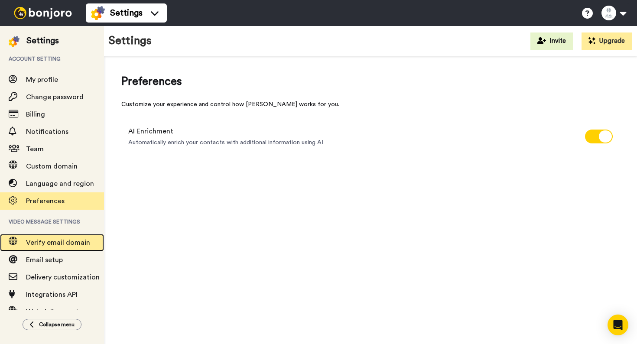
click at [51, 246] on span "Verify email domain" at bounding box center [58, 242] width 64 height 7
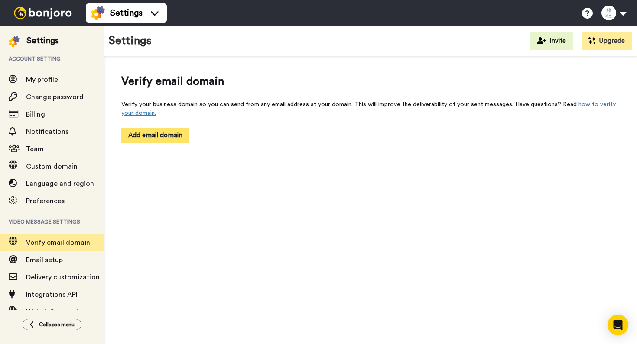
click at [165, 132] on button "Add email domain" at bounding box center [155, 135] width 68 height 15
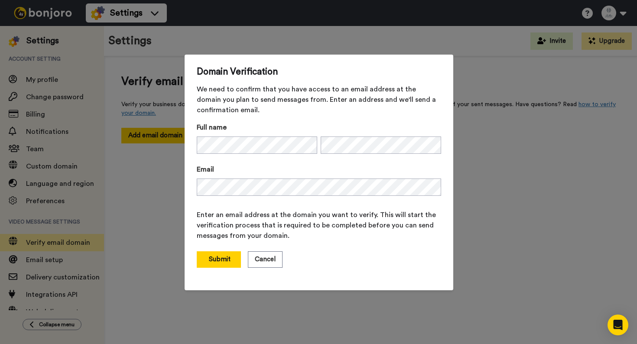
drag, startPoint x: 222, startPoint y: 260, endPoint x: 225, endPoint y: 204, distance: 56.0
click at [225, 204] on form "Full name Email Enter an email address at the domain you want to verify. This w…" at bounding box center [319, 200] width 244 height 156
click at [201, 264] on button "Submit" at bounding box center [219, 259] width 44 height 16
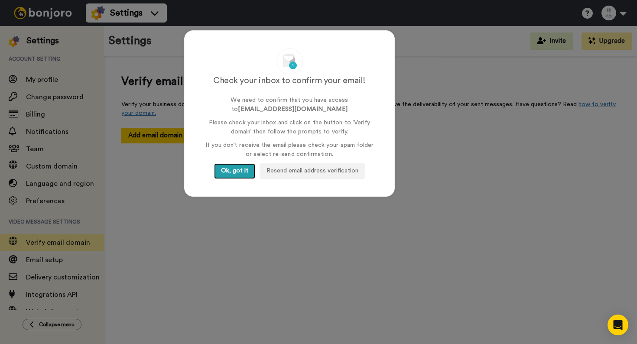
click at [237, 171] on button "Ok, got it" at bounding box center [234, 171] width 41 height 16
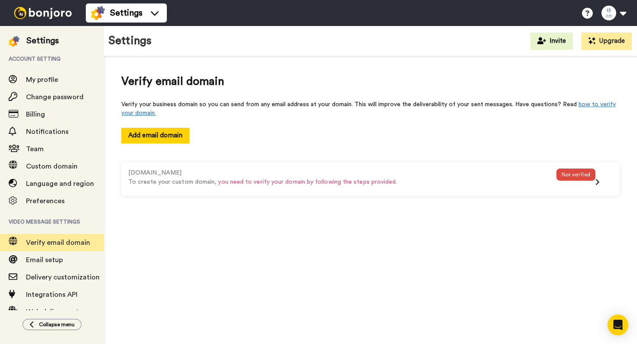
click at [601, 166] on div "feedthepeds.com To create your custom domain, you need to verify your domain by…" at bounding box center [370, 179] width 497 height 32
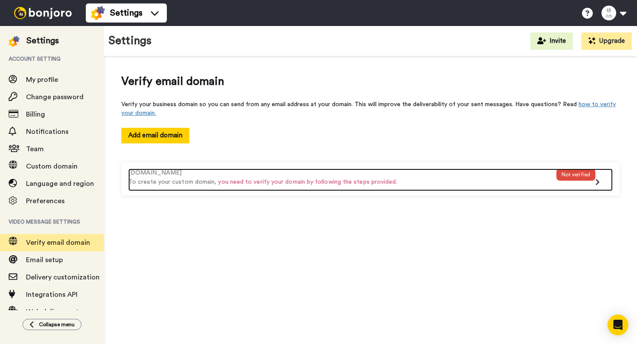
click at [591, 179] on div "Not verified" at bounding box center [575, 175] width 39 height 12
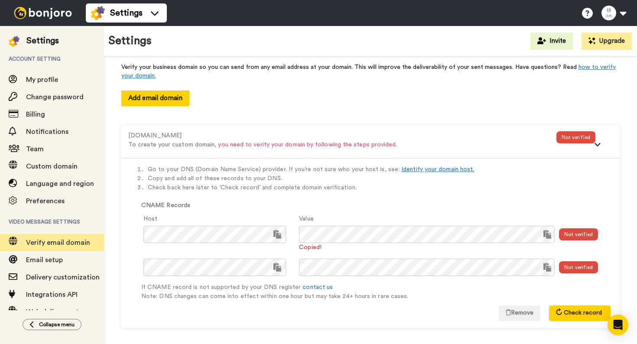
scroll to position [36, 0]
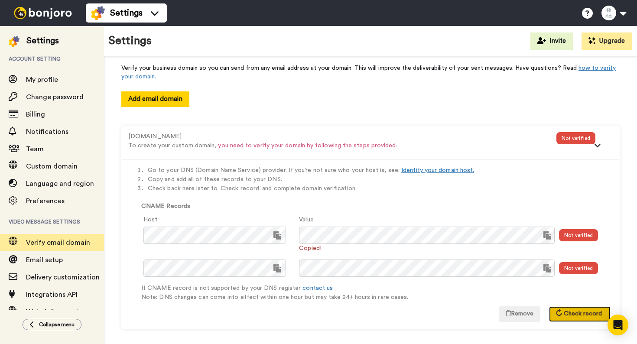
click at [578, 307] on button "Check record" at bounding box center [580, 314] width 62 height 16
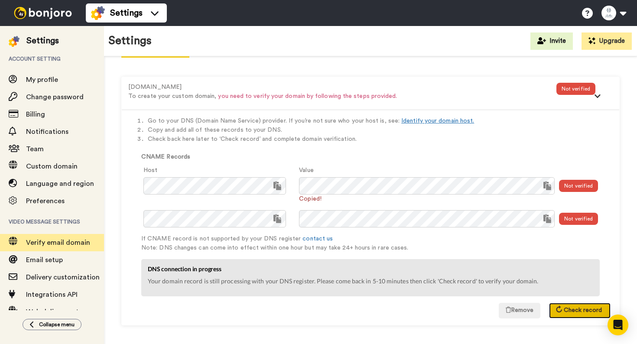
scroll to position [88, 0]
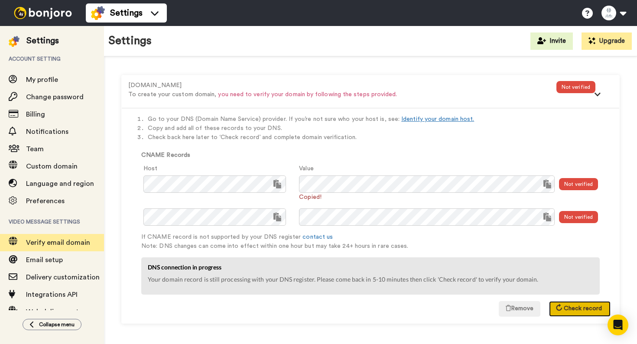
click at [591, 305] on span "Check record" at bounding box center [583, 308] width 38 height 6
click at [584, 310] on span "Check record" at bounding box center [583, 308] width 38 height 6
click at [578, 306] on span "Check record" at bounding box center [583, 308] width 38 height 6
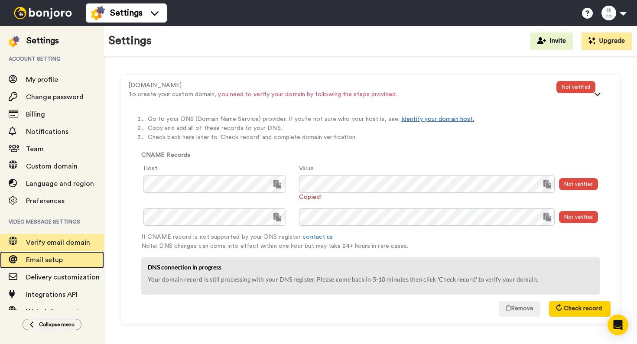
click at [57, 259] on span "Email setup" at bounding box center [44, 259] width 37 height 7
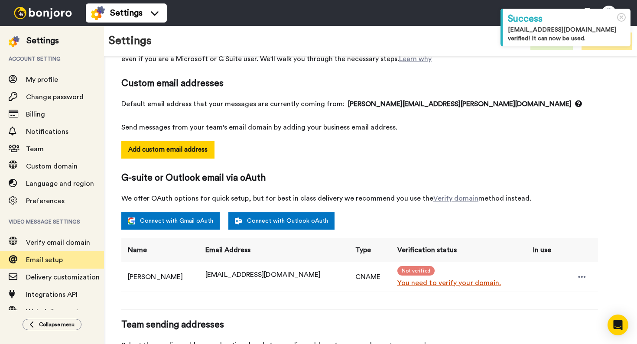
scroll to position [101, 0]
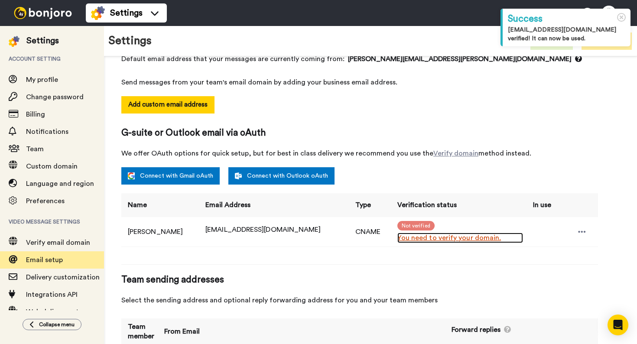
click at [401, 240] on link "You need to verify your domain." at bounding box center [460, 238] width 126 height 10
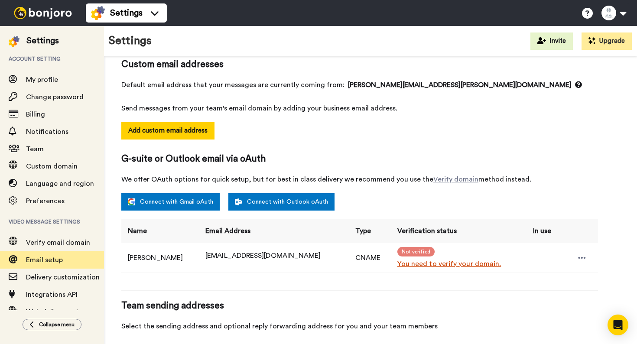
scroll to position [78, 0]
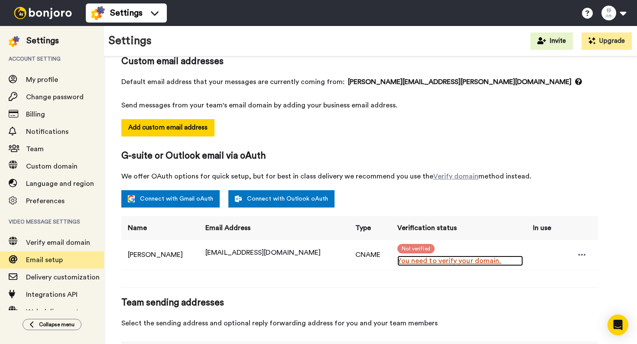
click at [441, 262] on link "You need to verify your domain." at bounding box center [460, 261] width 126 height 10
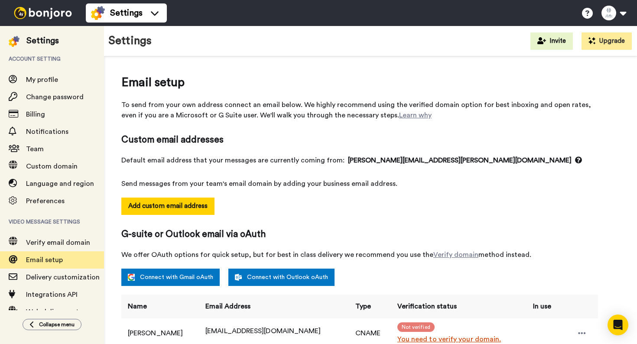
scroll to position [38, 0]
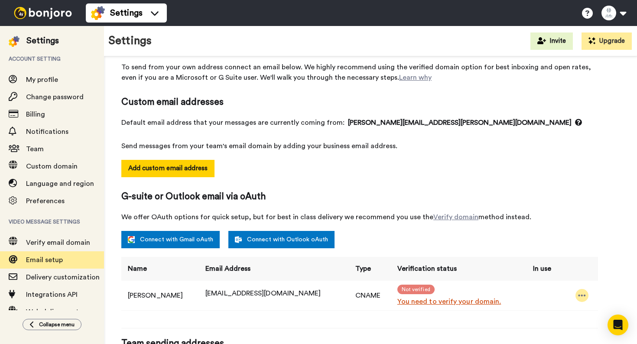
click at [579, 295] on icon at bounding box center [581, 296] width 7 height 2
click at [564, 236] on div "Connect with Gmail oAuth Connect with Outlook oAuth" at bounding box center [359, 239] width 477 height 17
click at [397, 287] on span "Not verified" at bounding box center [415, 290] width 37 height 10
click at [35, 250] on div "Verify email domain" at bounding box center [52, 242] width 104 height 17
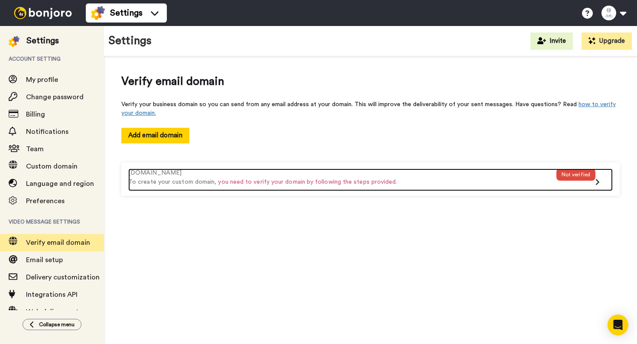
click at [422, 178] on p "To create your custom domain, you need to verify your domain by following the s…" at bounding box center [342, 182] width 428 height 9
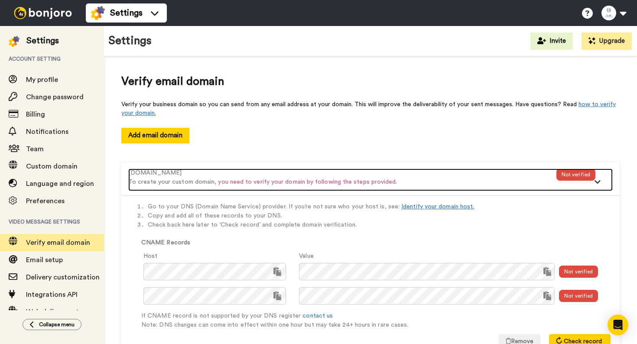
scroll to position [32, 0]
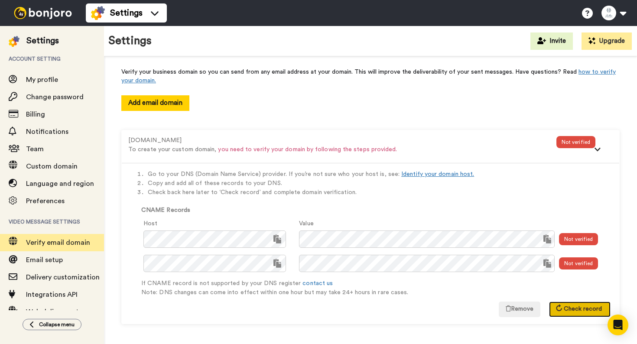
click at [567, 306] on span "Check record" at bounding box center [583, 309] width 38 height 6
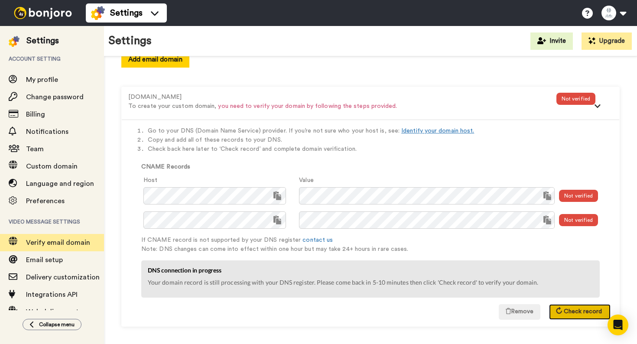
scroll to position [79, 0]
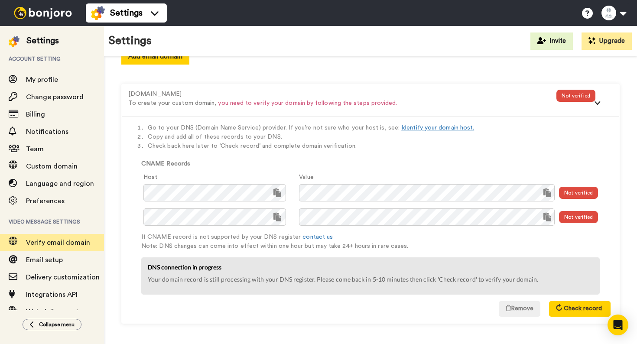
click at [39, 15] on img at bounding box center [42, 13] width 65 height 12
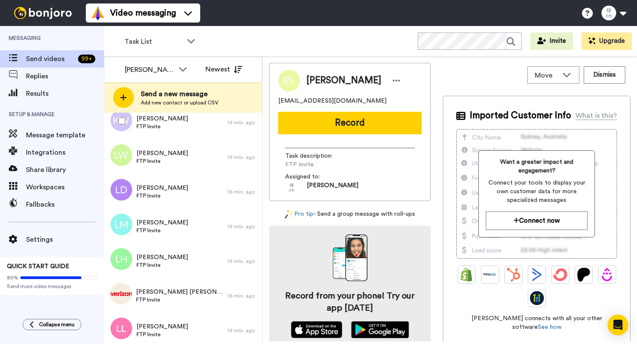
scroll to position [2377, 0]
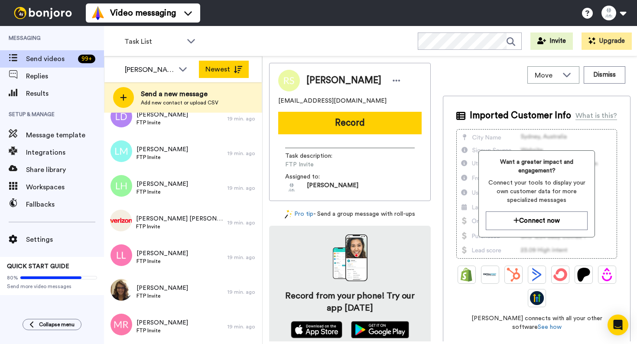
click at [231, 73] on button "Newest" at bounding box center [224, 69] width 50 height 17
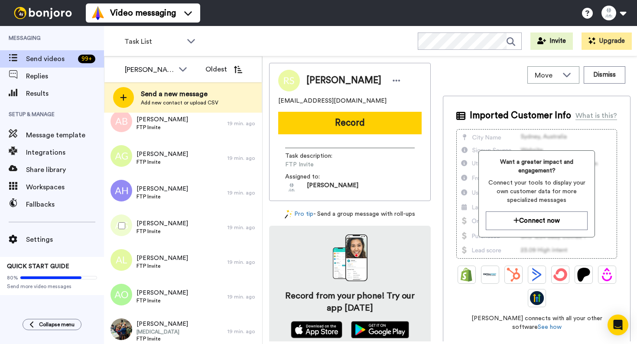
scroll to position [639, 0]
click at [234, 62] on button "Oldest" at bounding box center [224, 69] width 50 height 17
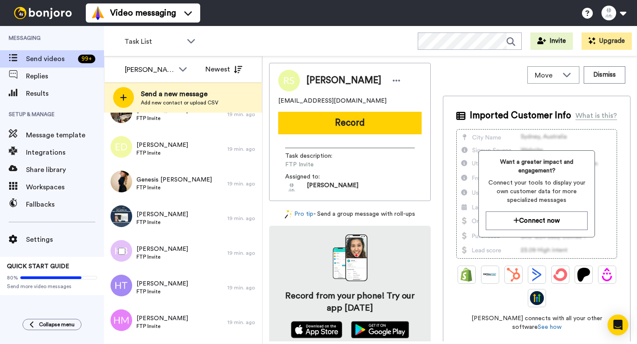
scroll to position [2961, 0]
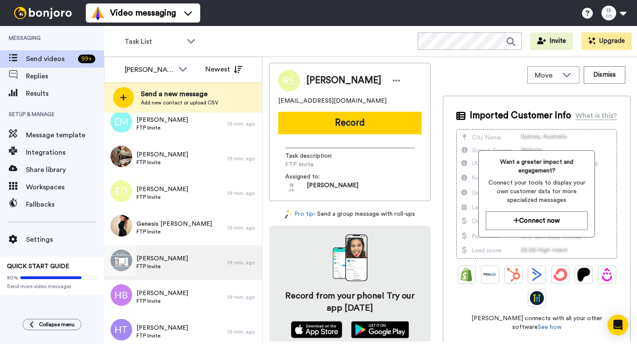
click at [204, 256] on div "Hallie Bulkin FTP Invite" at bounding box center [165, 262] width 123 height 35
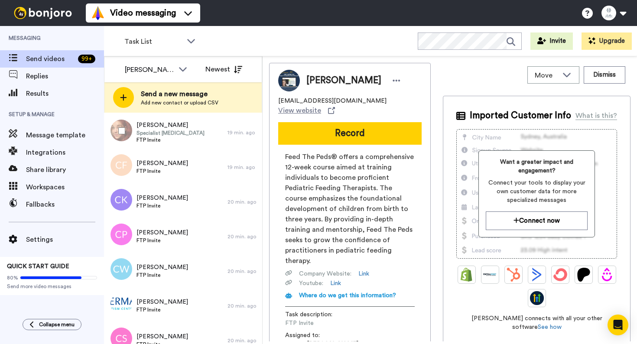
scroll to position [4279, 0]
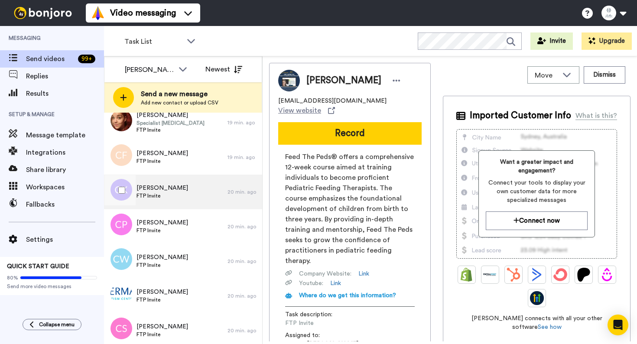
click at [183, 193] on span "FTP Invite" at bounding box center [162, 195] width 52 height 7
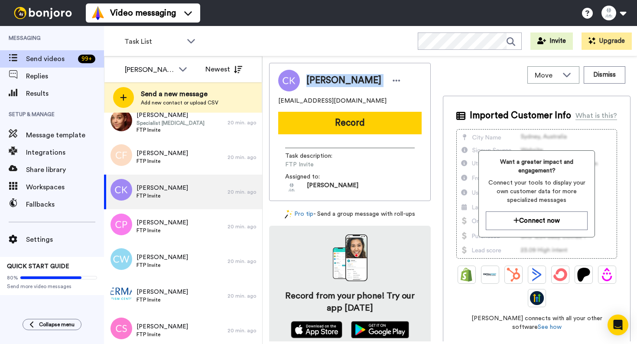
drag, startPoint x: 346, startPoint y: 97, endPoint x: 301, endPoint y: 79, distance: 48.0
click at [301, 79] on div "Catherine Keyes-Gracia ccgracia99@gmail.com" at bounding box center [349, 88] width 143 height 36
copy div "Catherine Keyes-Gracia"
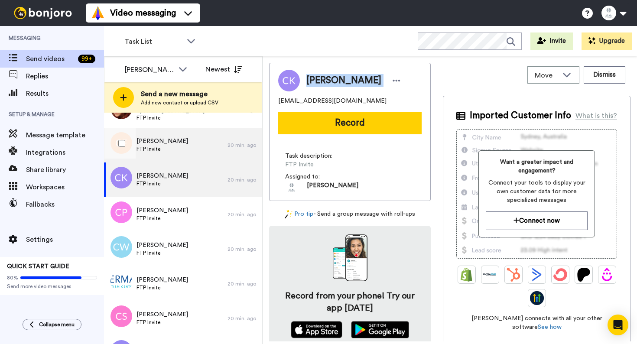
click at [187, 159] on div "Casey Fields FTP Invite" at bounding box center [165, 145] width 123 height 35
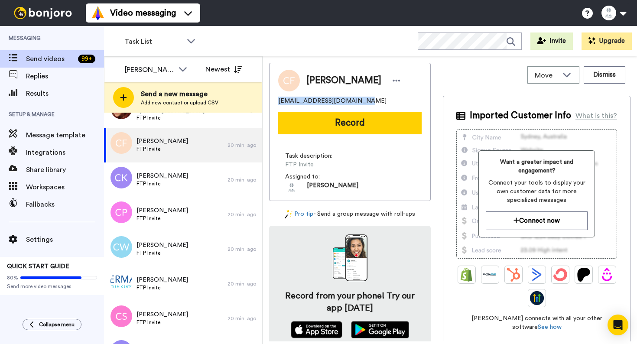
drag, startPoint x: 367, startPoint y: 101, endPoint x: 273, endPoint y: 101, distance: 93.6
click at [273, 101] on div "Casey Fields caseycarpenter8@yahoo.com Record Task description : FTP Invite Ass…" at bounding box center [350, 132] width 162 height 138
copy span "caseycarpenter8@yahoo.com"
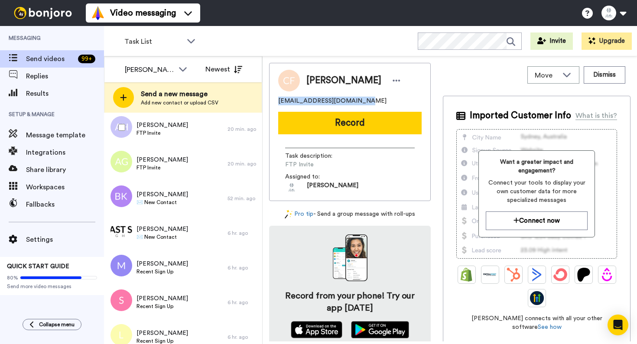
scroll to position [4691, 0]
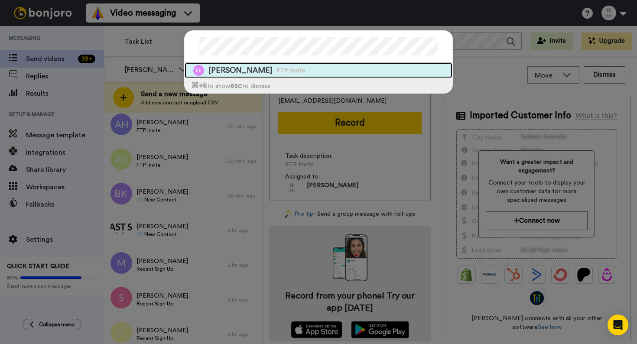
click at [323, 72] on div "Elise Evans FTP Invite" at bounding box center [319, 70] width 268 height 15
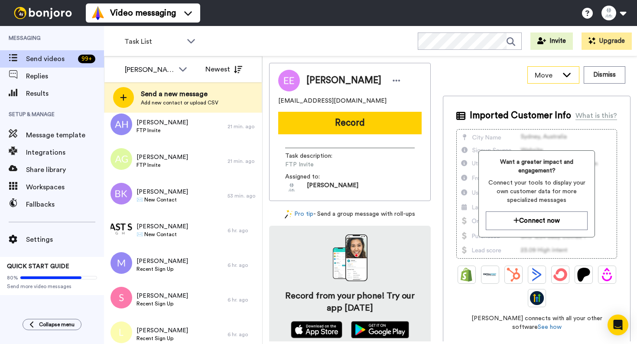
click at [566, 80] on div "Move" at bounding box center [553, 75] width 51 height 16
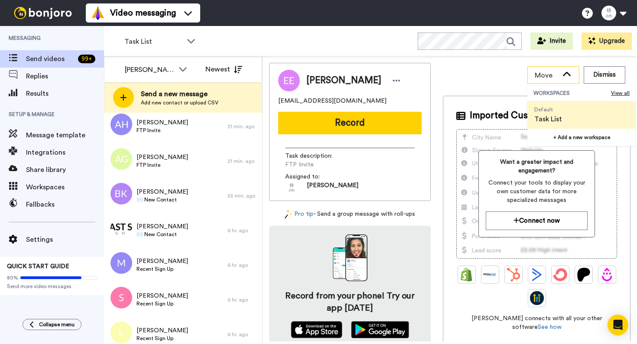
click at [566, 79] on div "Move" at bounding box center [553, 75] width 51 height 16
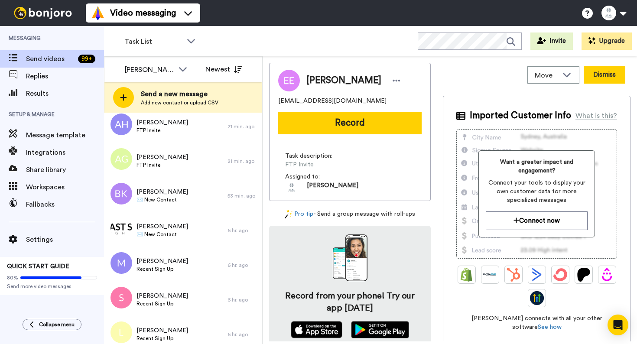
click at [603, 80] on button "Dismiss" at bounding box center [605, 74] width 42 height 17
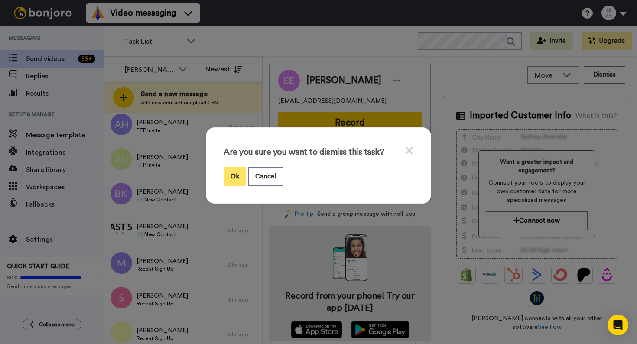
click at [235, 178] on button "Ok" at bounding box center [235, 176] width 23 height 19
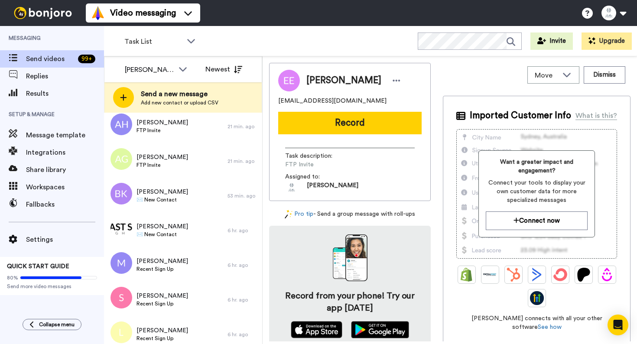
scroll to position [4656, 0]
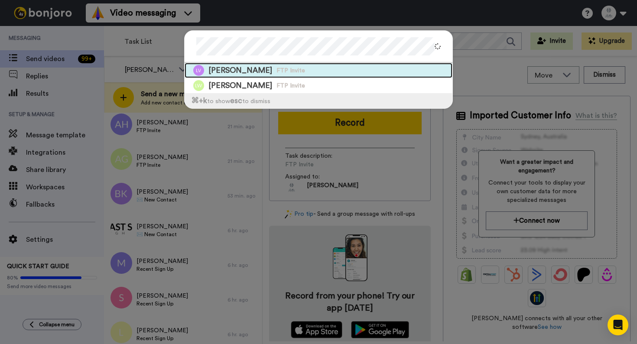
click at [396, 70] on div "Lauren Vaid FTP Invite" at bounding box center [319, 70] width 268 height 15
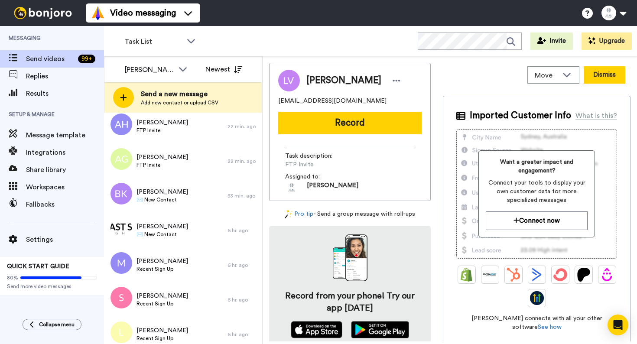
click at [607, 77] on button "Dismiss" at bounding box center [605, 74] width 42 height 17
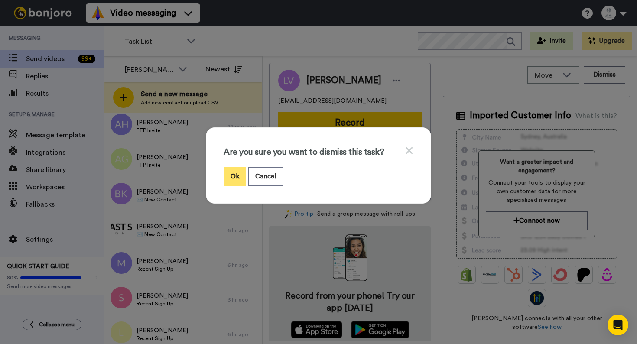
click at [238, 170] on button "Ok" at bounding box center [235, 176] width 23 height 19
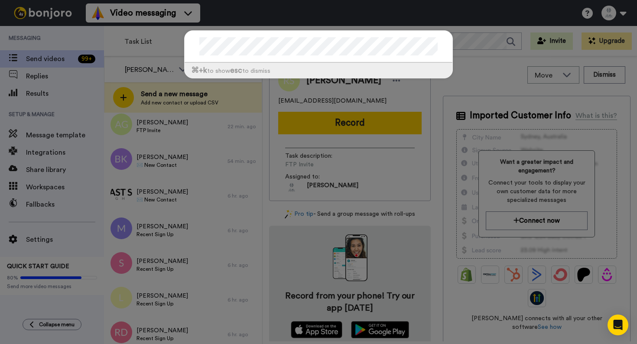
scroll to position [4622, 0]
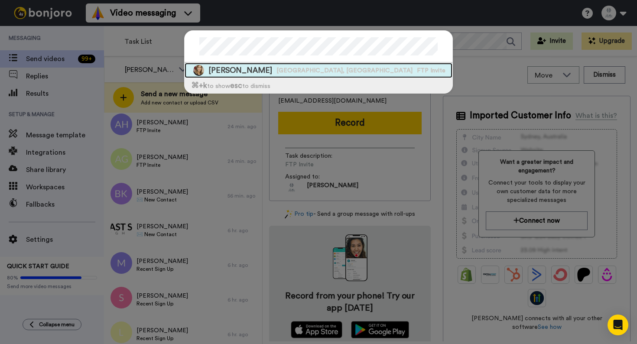
click at [324, 67] on div "Molly Bordonaro Niagara County, NY FTP Invite" at bounding box center [319, 70] width 268 height 15
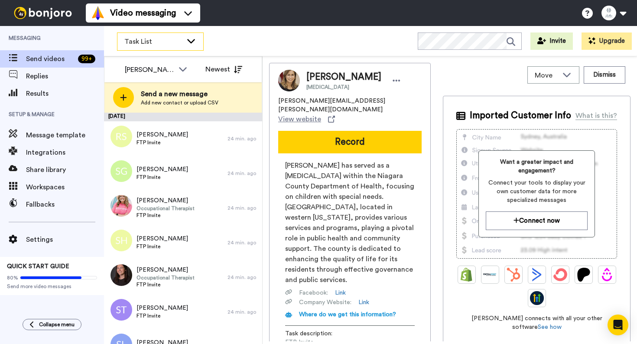
click at [182, 46] on span "Task List" at bounding box center [153, 41] width 58 height 10
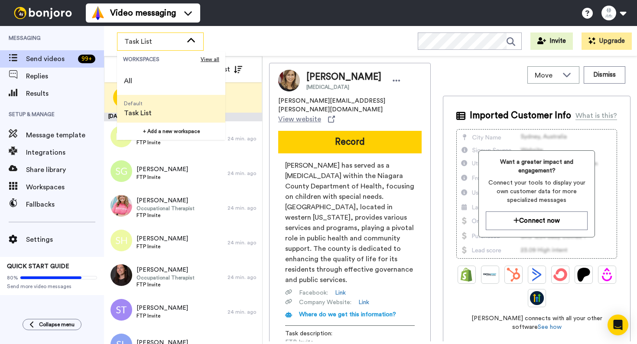
click at [147, 113] on span "Task List" at bounding box center [138, 113] width 28 height 10
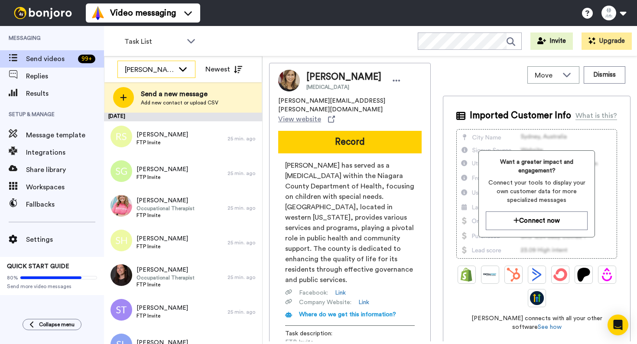
click at [187, 67] on icon at bounding box center [183, 69] width 10 height 9
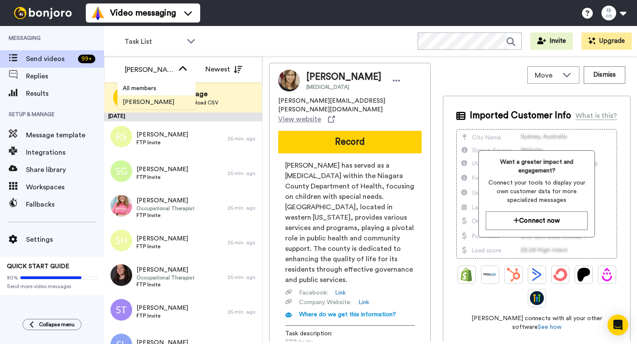
click at [158, 98] on span "[PERSON_NAME]" at bounding box center [148, 102] width 62 height 9
click at [556, 70] on span "Move" at bounding box center [546, 75] width 23 height 10
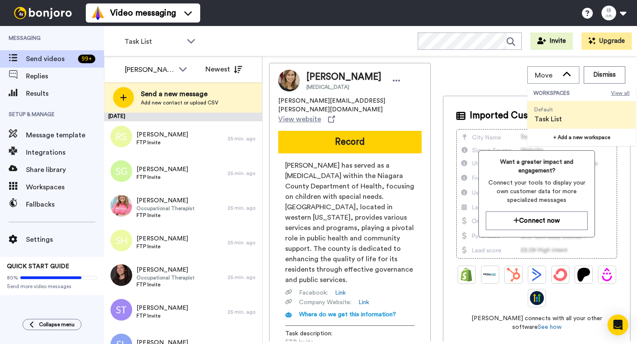
click at [621, 93] on span "View all" at bounding box center [620, 93] width 19 height 7
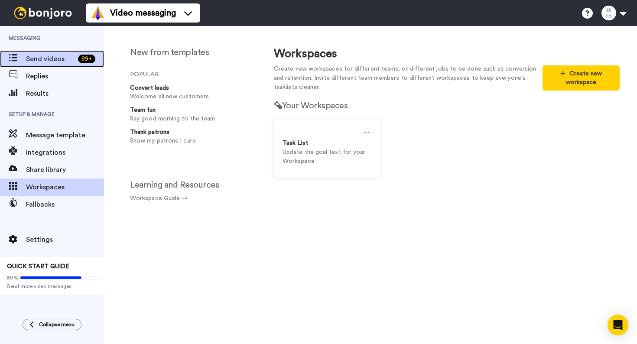
click at [49, 62] on span "Send videos" at bounding box center [50, 59] width 49 height 10
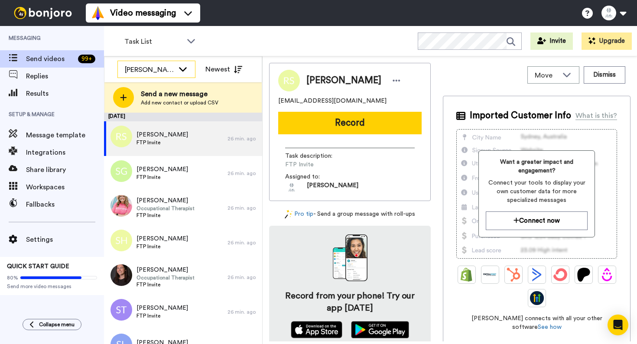
click at [181, 69] on icon at bounding box center [183, 69] width 8 height 4
click at [164, 91] on li "All members" at bounding box center [156, 88] width 78 height 14
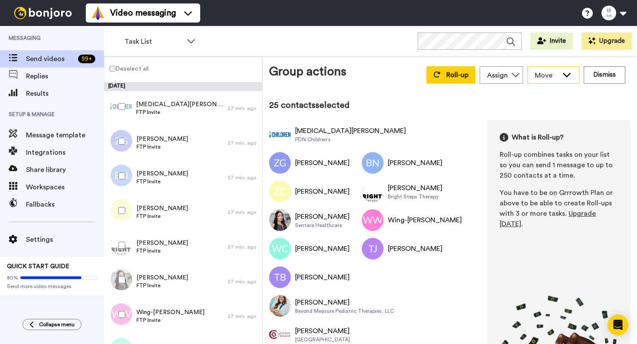
click at [569, 71] on icon at bounding box center [566, 74] width 10 height 9
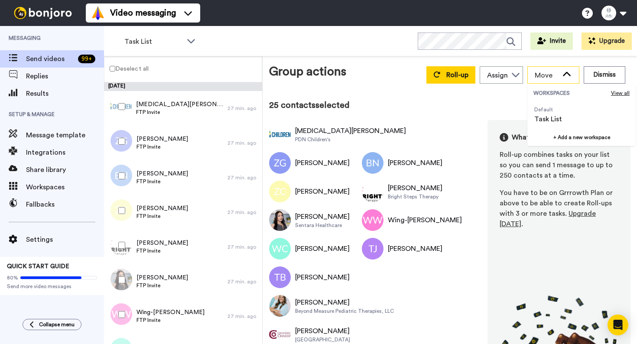
click at [569, 71] on icon at bounding box center [566, 74] width 10 height 9
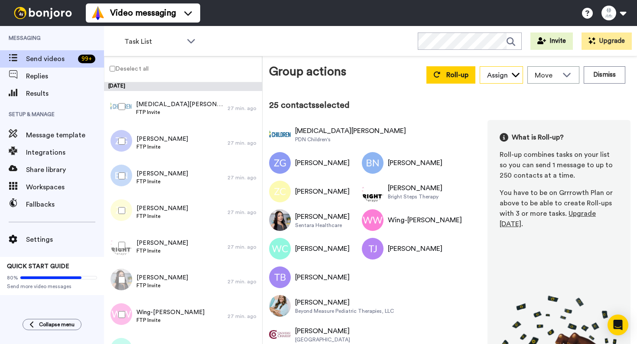
click at [498, 72] on div "Assign" at bounding box center [497, 75] width 21 height 10
click at [541, 73] on span "Move" at bounding box center [546, 75] width 23 height 10
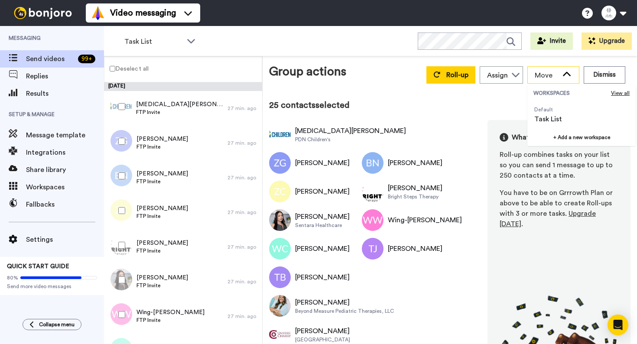
click at [541, 73] on span "Move" at bounding box center [546, 75] width 23 height 10
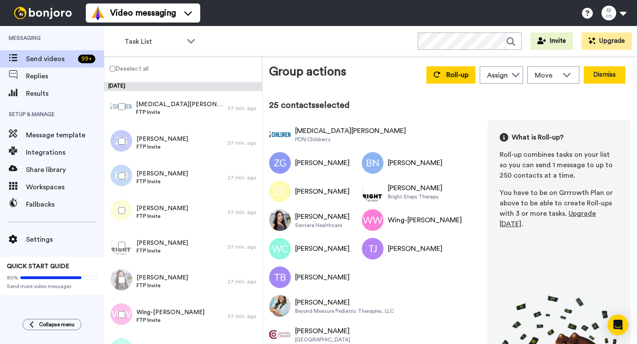
click at [601, 75] on button "Dismiss" at bounding box center [605, 74] width 42 height 17
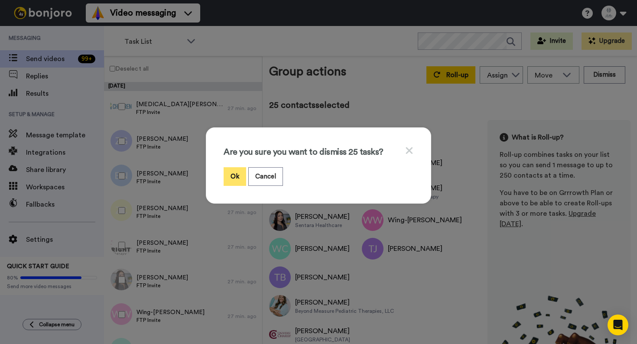
click at [235, 182] on button "Ok" at bounding box center [235, 176] width 23 height 19
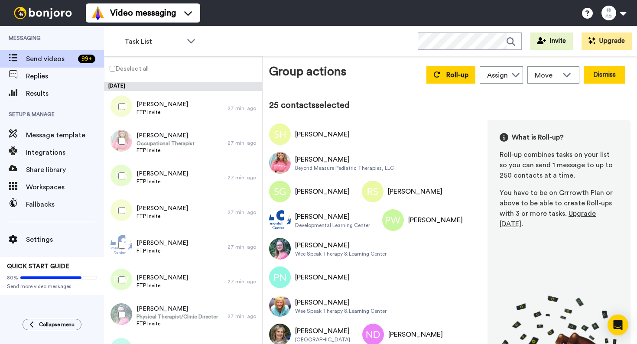
click at [608, 76] on button "Dismiss" at bounding box center [605, 74] width 42 height 17
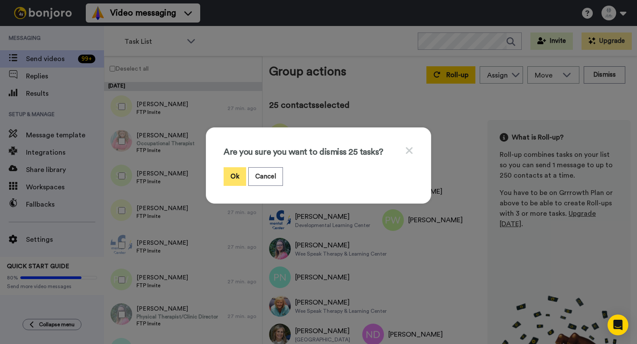
click at [236, 179] on button "Ok" at bounding box center [235, 176] width 23 height 19
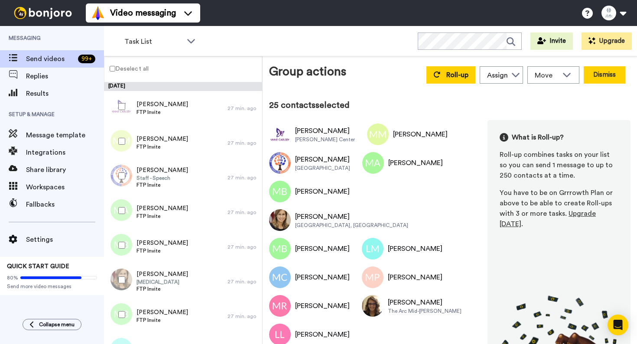
click at [609, 70] on button "Dismiss" at bounding box center [605, 74] width 42 height 17
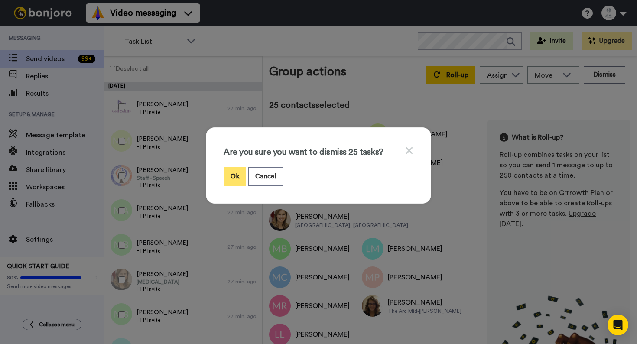
click at [236, 174] on button "Ok" at bounding box center [235, 176] width 23 height 19
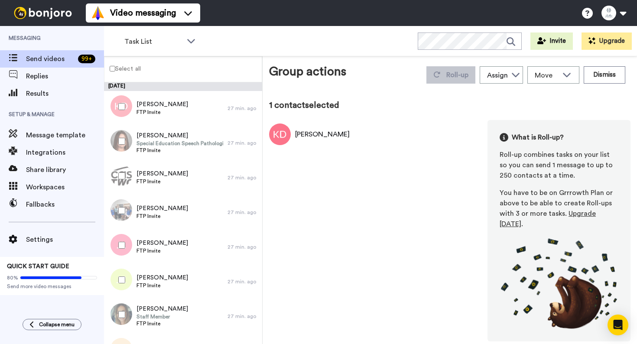
click at [127, 71] on label "Select all" at bounding box center [122, 68] width 36 height 10
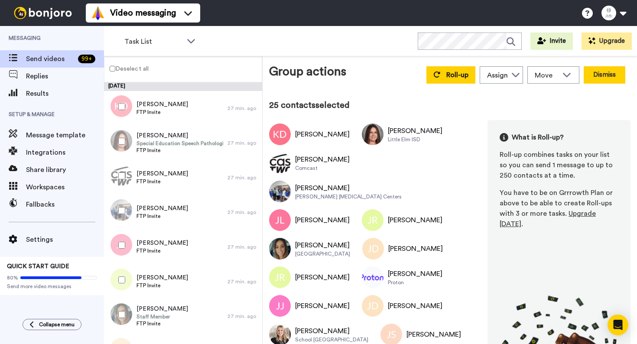
click at [611, 77] on button "Dismiss" at bounding box center [605, 74] width 42 height 17
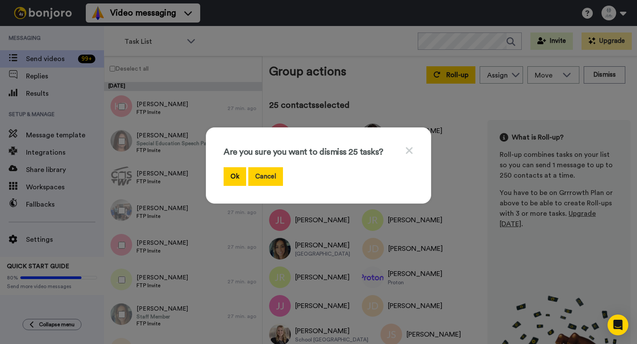
click at [274, 180] on button "Cancel" at bounding box center [265, 176] width 35 height 19
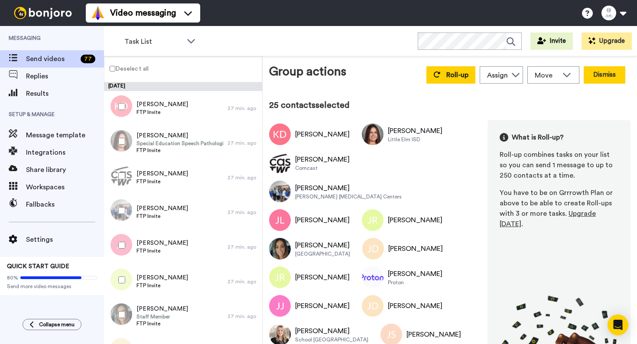
click at [598, 70] on button "Dismiss" at bounding box center [605, 74] width 42 height 17
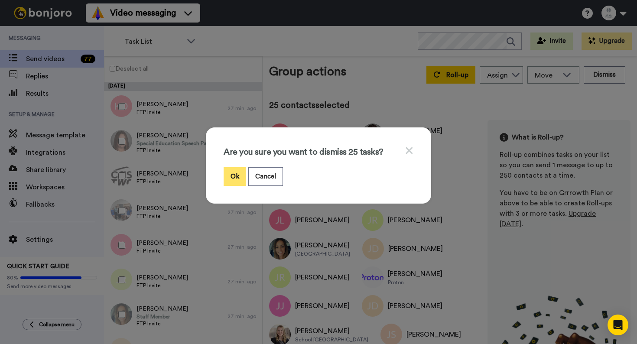
click at [225, 176] on button "Ok" at bounding box center [235, 176] width 23 height 19
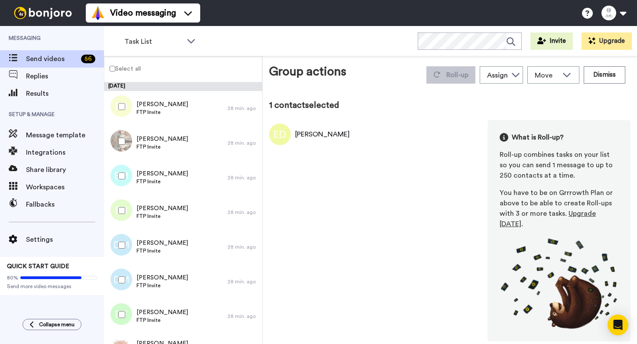
click at [124, 72] on label "Select all" at bounding box center [122, 68] width 36 height 10
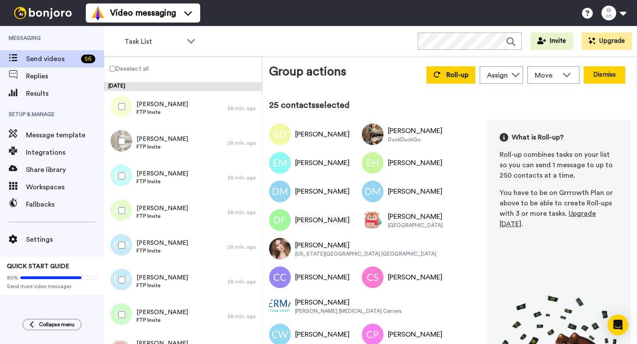
click at [593, 79] on button "Dismiss" at bounding box center [605, 74] width 42 height 17
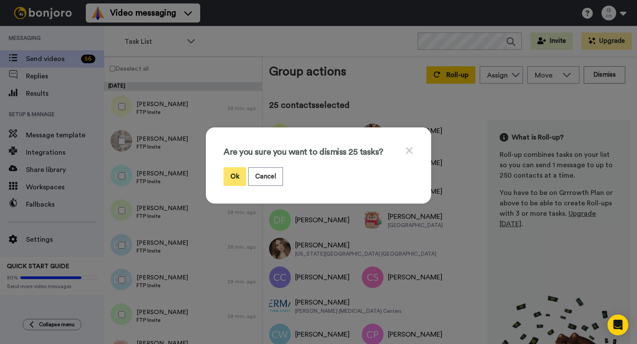
click at [243, 174] on button "Ok" at bounding box center [235, 176] width 23 height 19
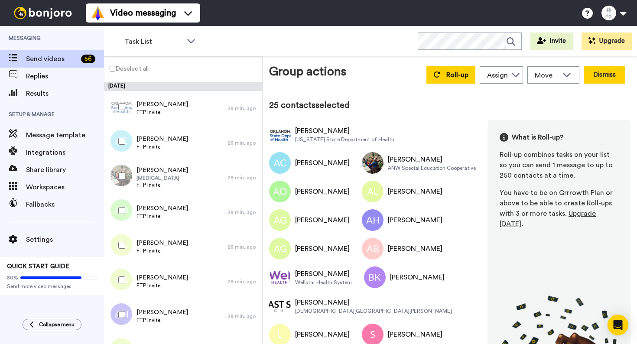
click at [585, 71] on button "Dismiss" at bounding box center [605, 74] width 42 height 17
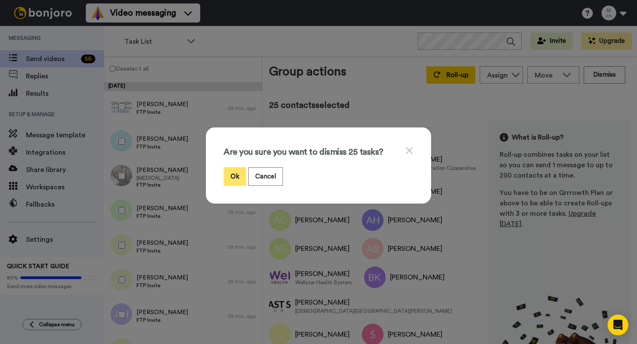
click at [227, 174] on button "Ok" at bounding box center [235, 176] width 23 height 19
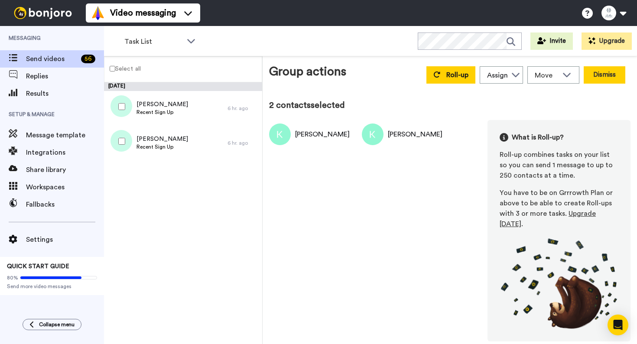
click at [607, 71] on button "Dismiss" at bounding box center [605, 74] width 42 height 17
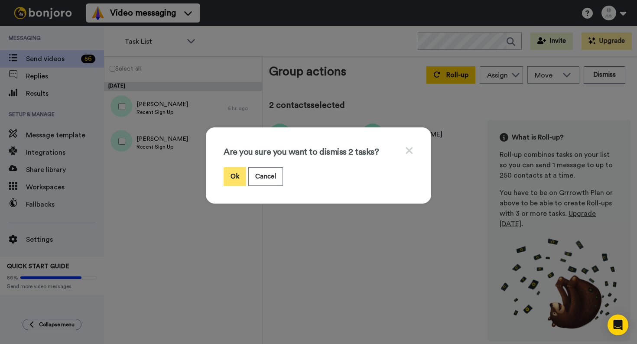
click at [230, 176] on button "Ok" at bounding box center [235, 176] width 23 height 19
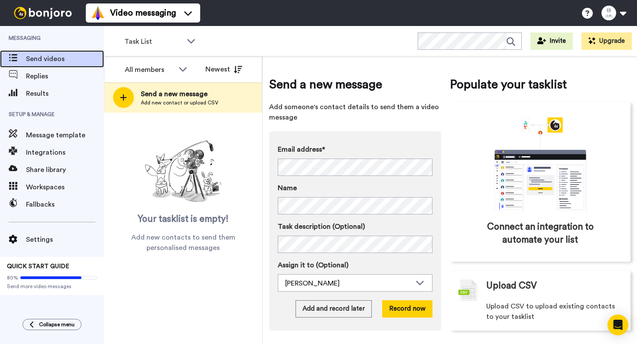
click at [61, 62] on span "Send videos" at bounding box center [65, 59] width 78 height 10
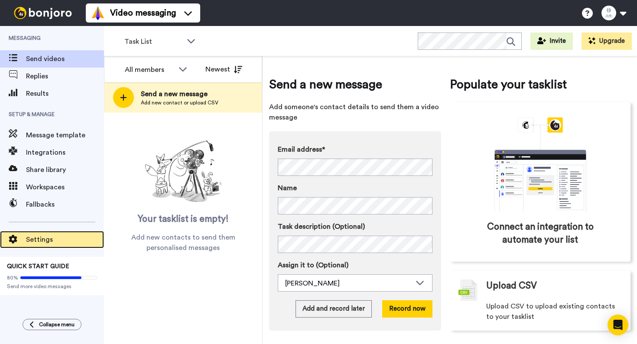
click at [54, 238] on span "Settings" at bounding box center [65, 239] width 78 height 10
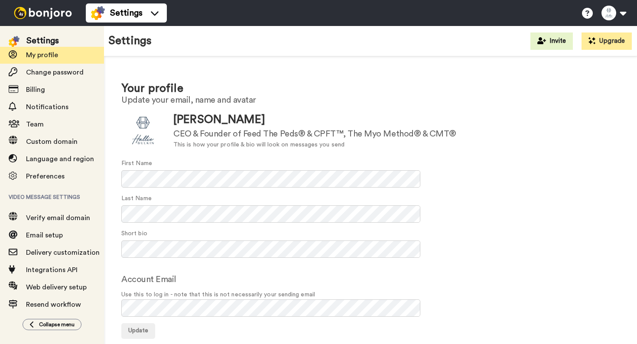
scroll to position [33, 0]
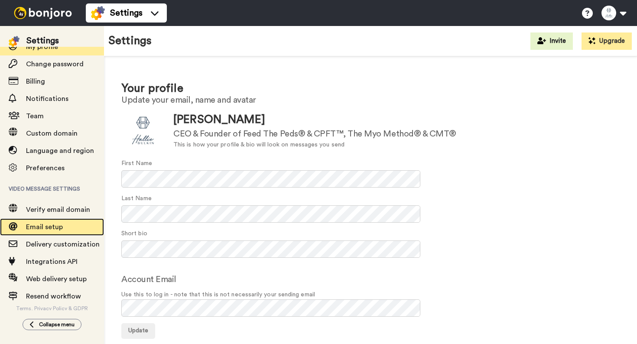
click at [52, 225] on span "Email setup" at bounding box center [44, 227] width 37 height 7
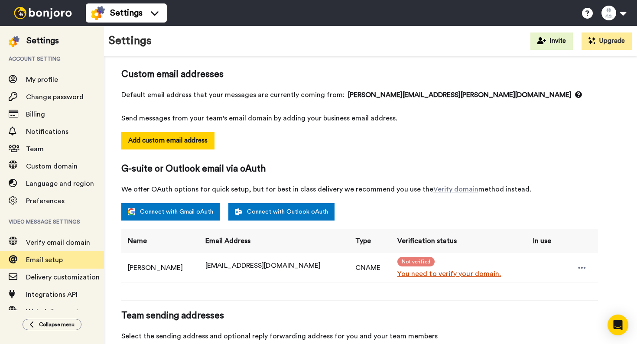
scroll to position [126, 0]
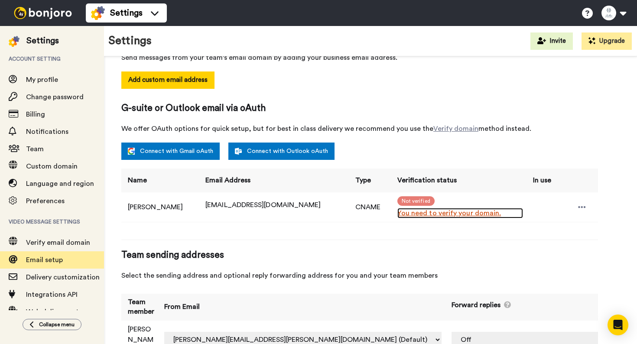
click at [462, 214] on link "You need to verify your domain." at bounding box center [460, 213] width 126 height 10
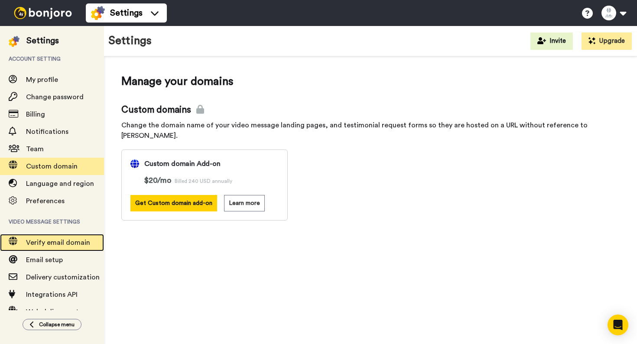
click at [42, 244] on span "Verify email domain" at bounding box center [58, 242] width 64 height 7
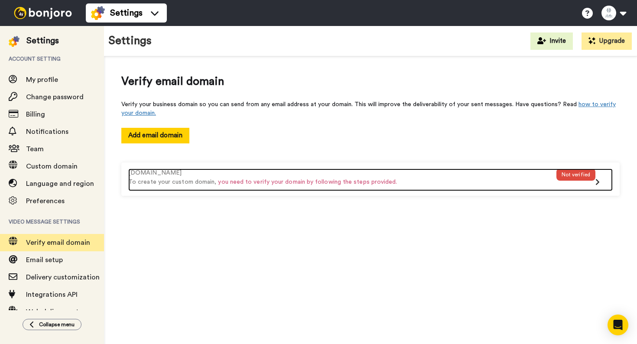
click at [603, 182] on div at bounding box center [603, 184] width 17 height 14
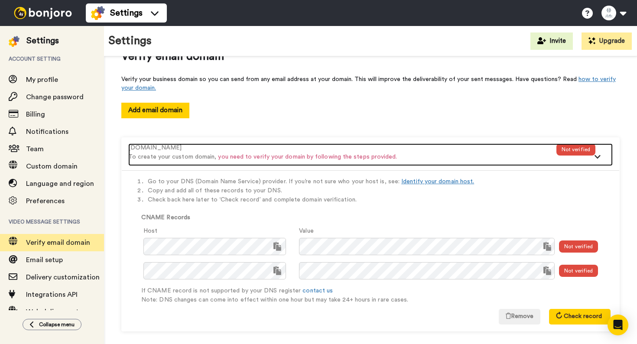
scroll to position [31, 0]
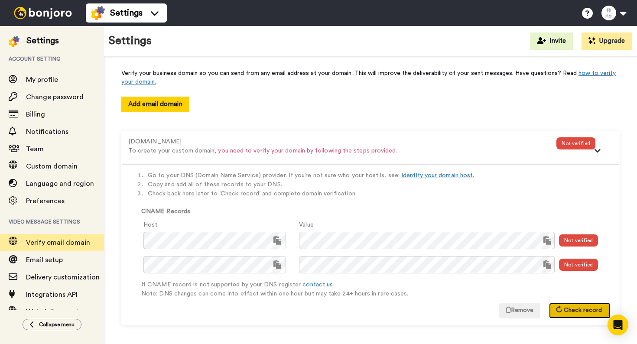
click at [574, 315] on button "Check record" at bounding box center [580, 311] width 62 height 16
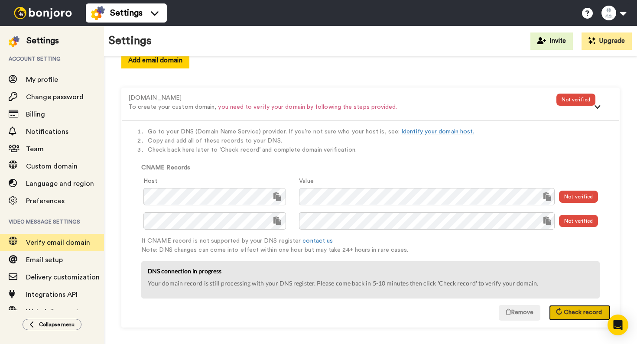
scroll to position [79, 0]
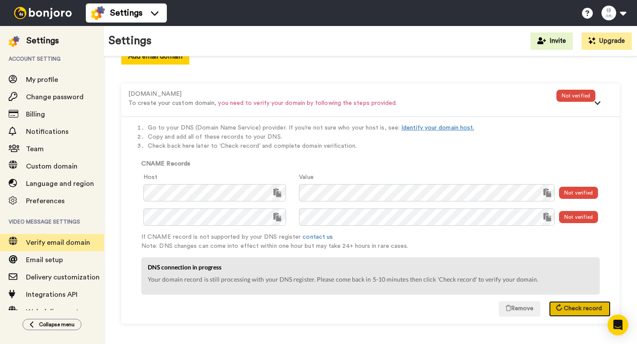
click at [572, 308] on span "Check record" at bounding box center [583, 308] width 38 height 6
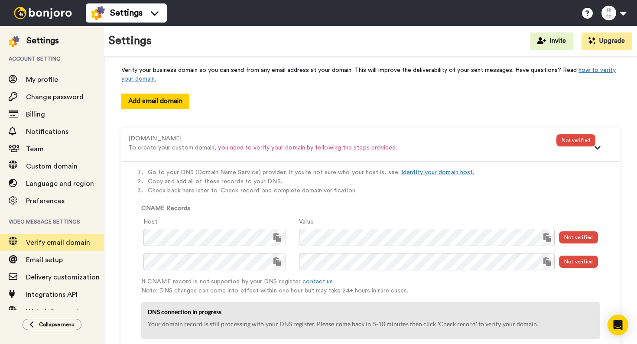
scroll to position [33, 0]
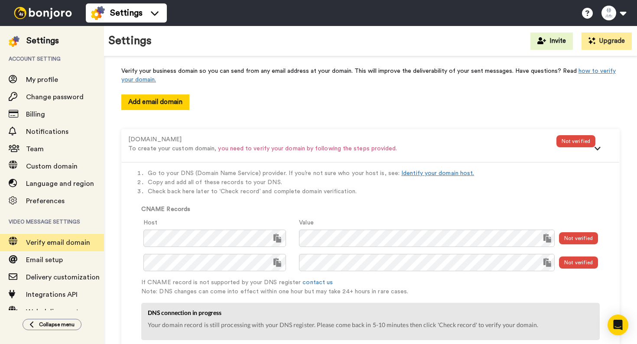
click at [39, 9] on img at bounding box center [42, 13] width 65 height 12
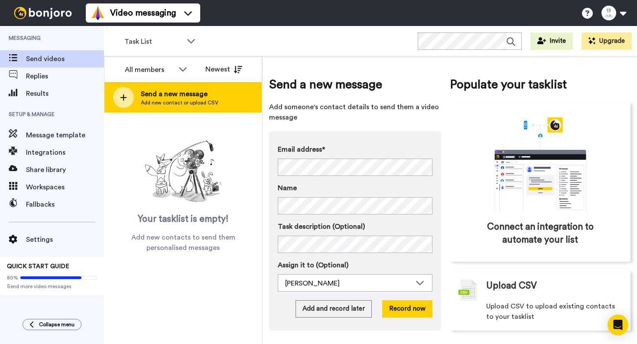
click at [124, 100] on icon at bounding box center [123, 98] width 7 height 8
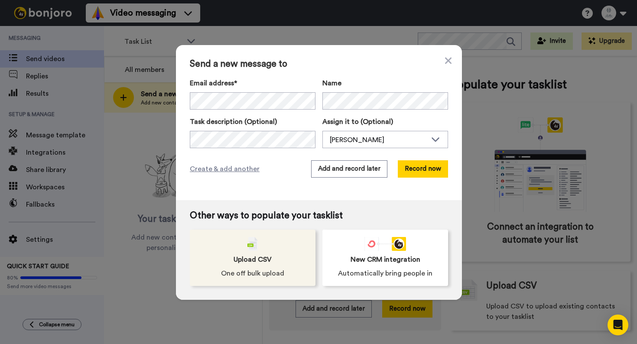
click at [278, 257] on div "Upload CSV One off bulk upload" at bounding box center [253, 258] width 126 height 56
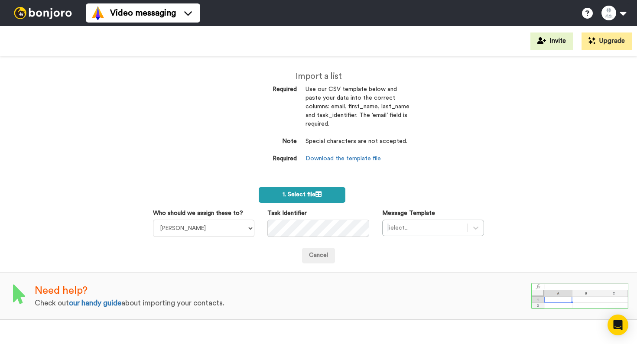
click at [300, 202] on label "1. Select file" at bounding box center [302, 195] width 87 height 16
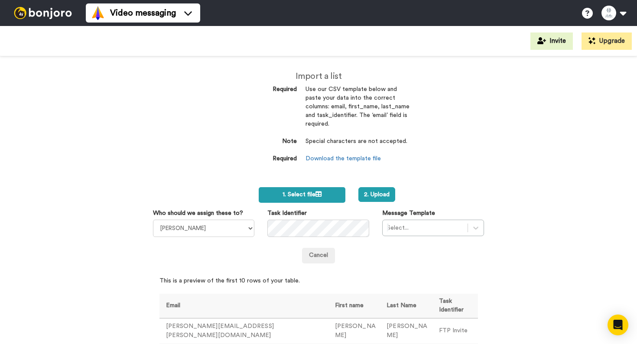
click at [326, 193] on label "1. Select file" at bounding box center [302, 195] width 87 height 16
click at [422, 196] on button "2. Upload" at bounding box center [413, 194] width 37 height 15
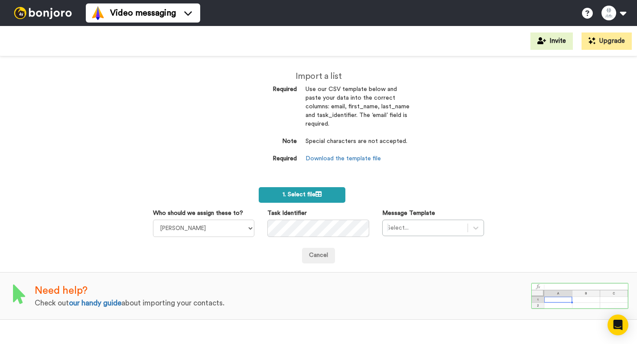
click at [295, 198] on span "1. Select file" at bounding box center [301, 194] width 39 height 6
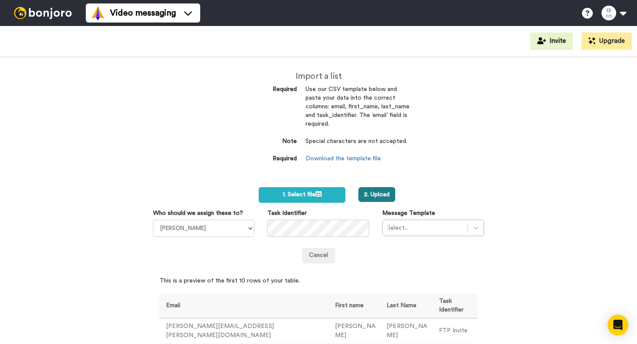
click at [377, 193] on button "2. Upload" at bounding box center [376, 194] width 37 height 15
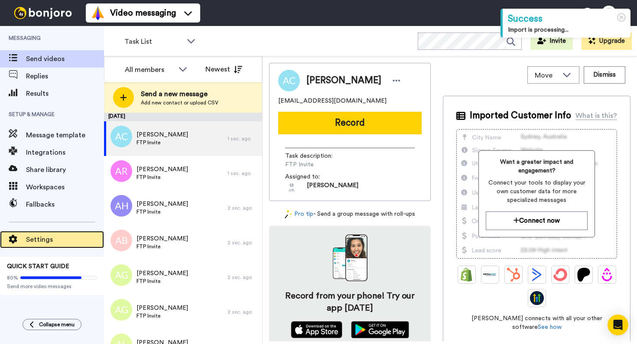
click at [59, 240] on span "Settings" at bounding box center [65, 239] width 78 height 10
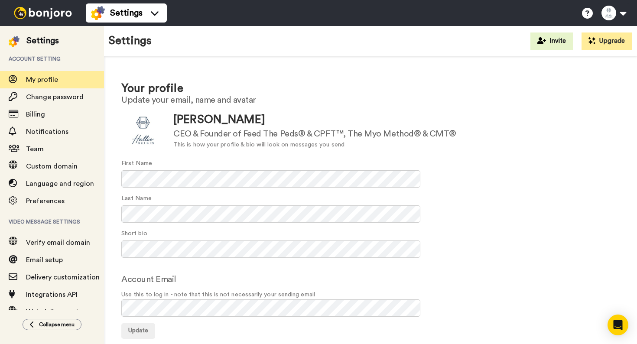
scroll to position [6, 0]
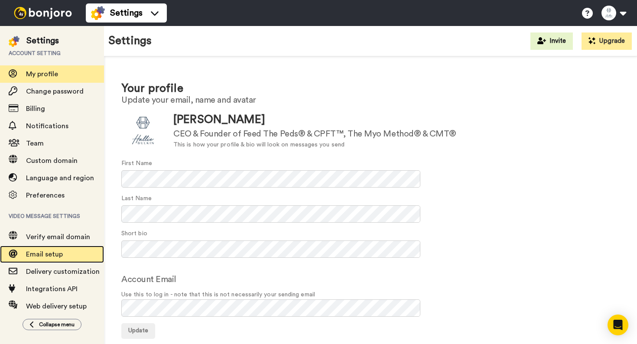
click at [36, 247] on div "Email setup" at bounding box center [52, 254] width 104 height 17
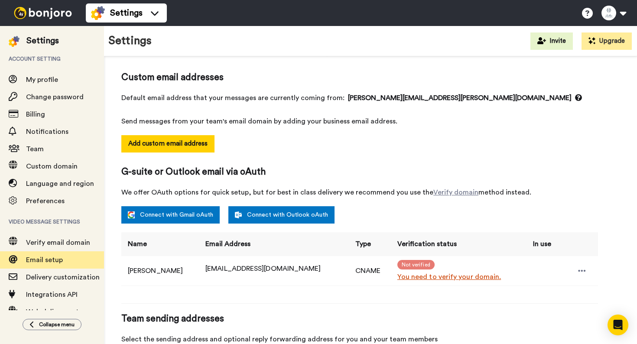
scroll to position [64, 0]
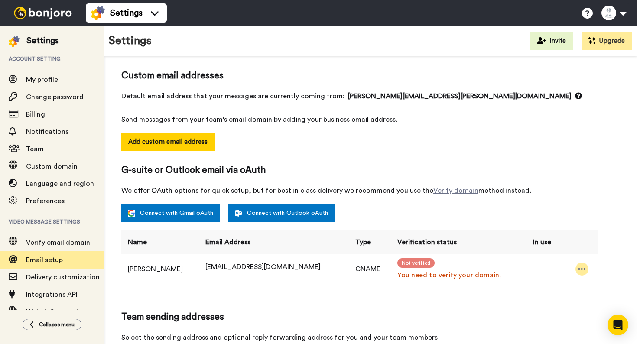
click at [579, 266] on icon at bounding box center [582, 269] width 8 height 9
click at [594, 283] on li "Resend email" at bounding box center [601, 284] width 63 height 12
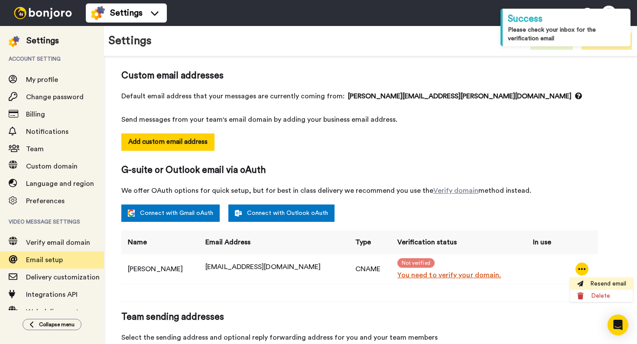
click at [594, 283] on li "Resend email" at bounding box center [601, 284] width 63 height 12
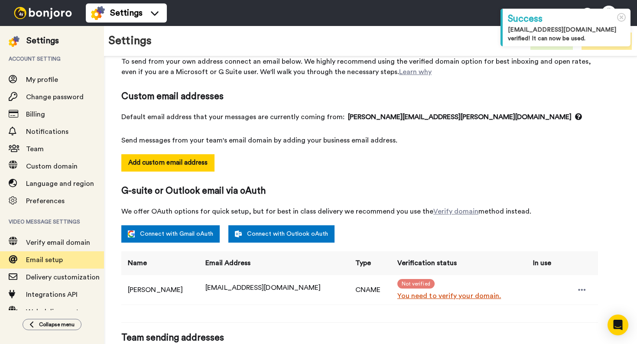
scroll to position [49, 0]
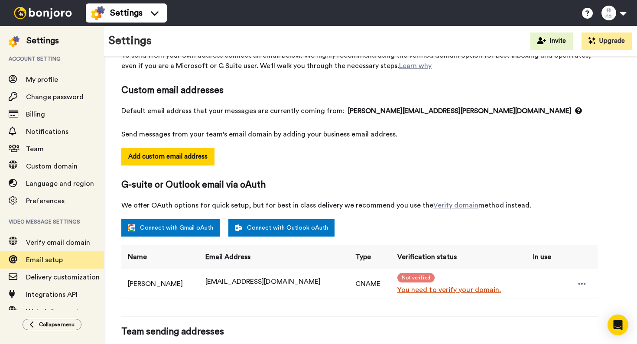
click at [399, 279] on span "Not verified" at bounding box center [415, 278] width 37 height 10
click at [401, 292] on link "You need to verify your domain." at bounding box center [460, 290] width 126 height 10
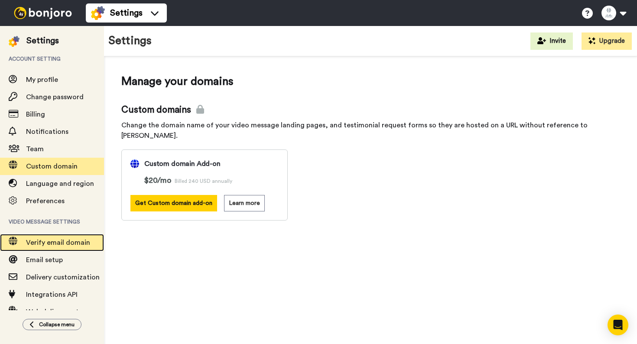
click at [40, 248] on div "Verify email domain" at bounding box center [52, 242] width 104 height 17
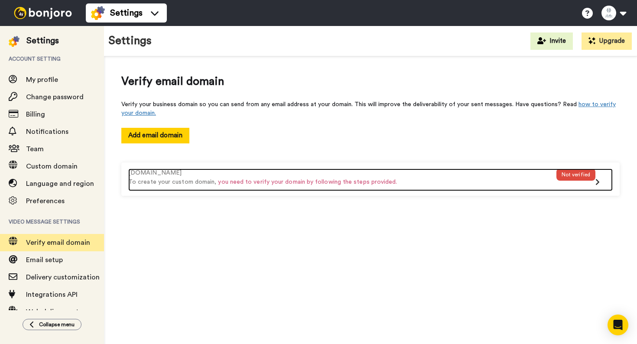
click at [578, 185] on div "Not verified" at bounding box center [575, 180] width 39 height 23
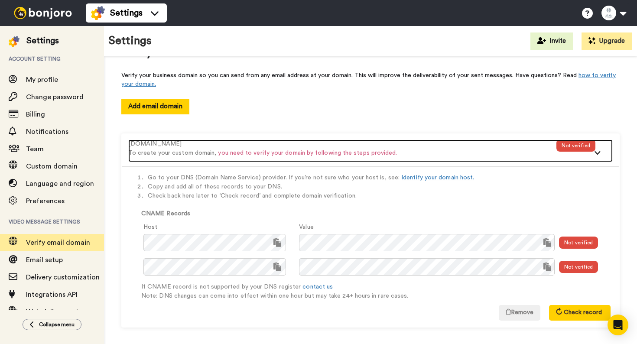
scroll to position [32, 0]
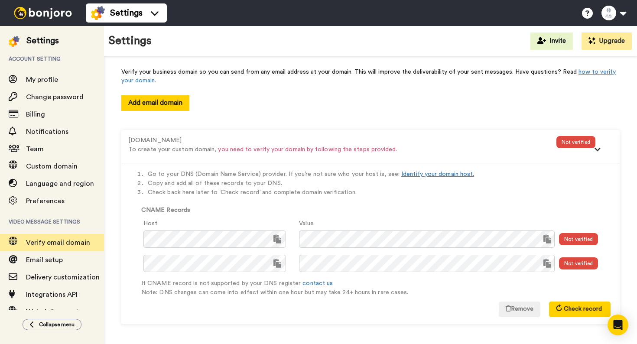
click at [574, 238] on div "Not verified" at bounding box center [578, 239] width 39 height 12
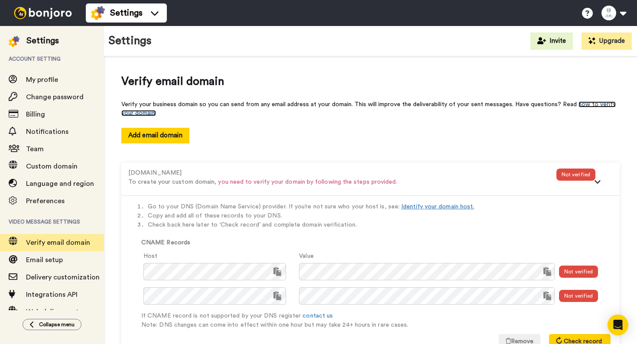
click at [577, 103] on link "how to verify your domain." at bounding box center [368, 108] width 494 height 15
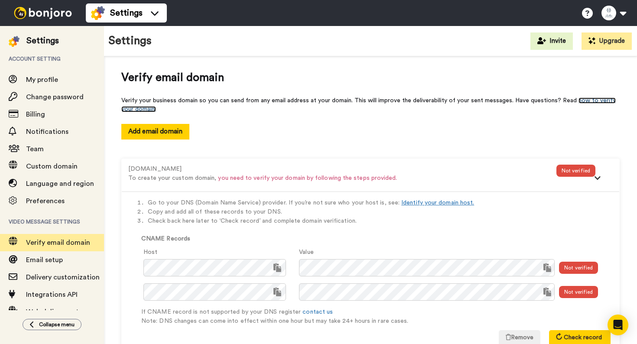
scroll to position [32, 0]
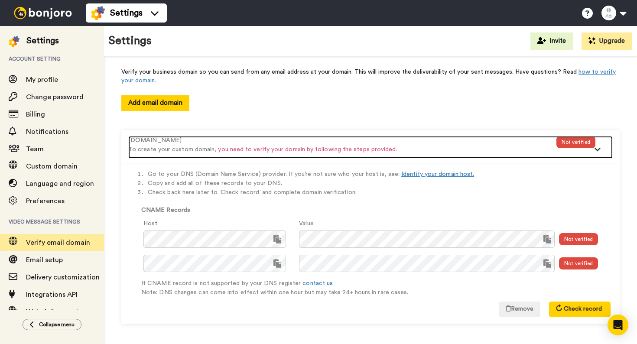
click at [593, 145] on div "Not verified" at bounding box center [575, 142] width 39 height 12
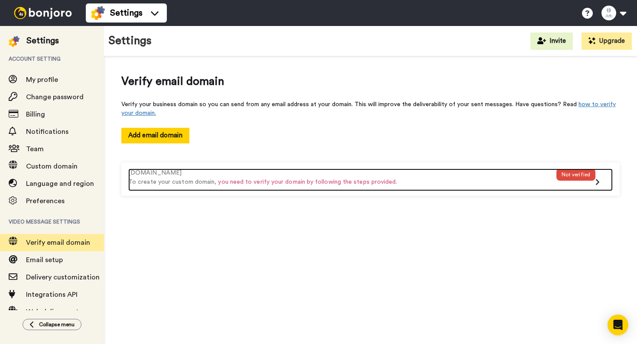
scroll to position [0, 0]
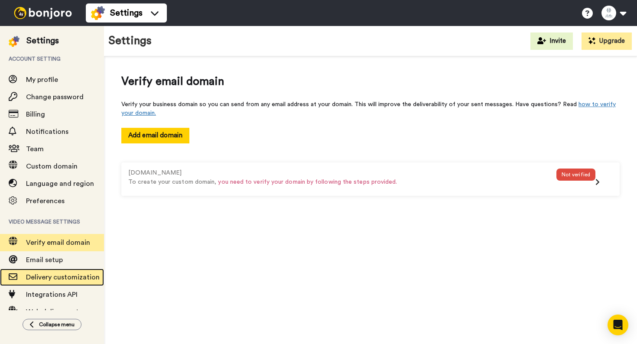
click at [50, 270] on div "Delivery customization" at bounding box center [52, 277] width 104 height 17
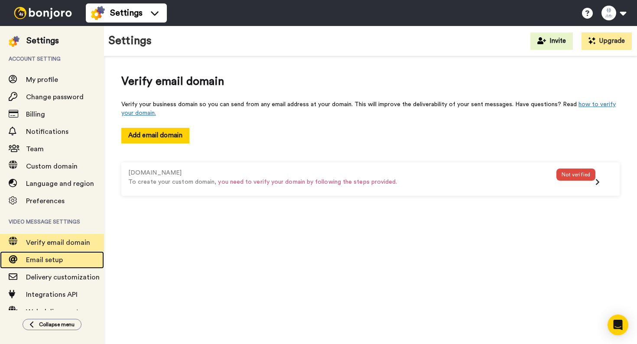
click at [50, 263] on span "Email setup" at bounding box center [44, 259] width 37 height 7
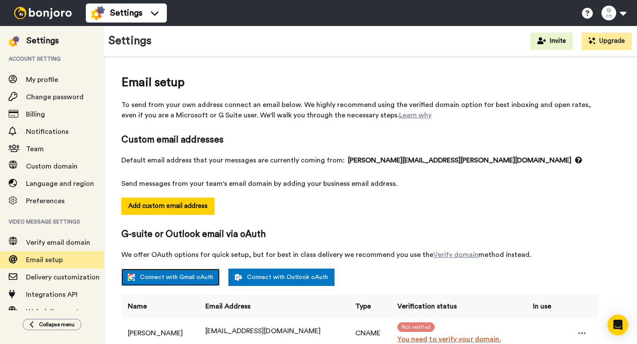
click at [163, 282] on link "Connect with Gmail oAuth" at bounding box center [170, 277] width 98 height 17
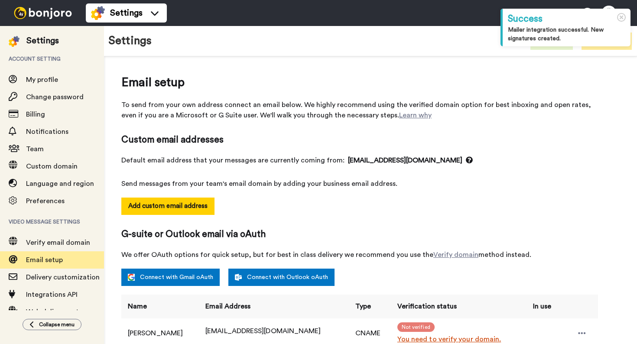
select select "164366"
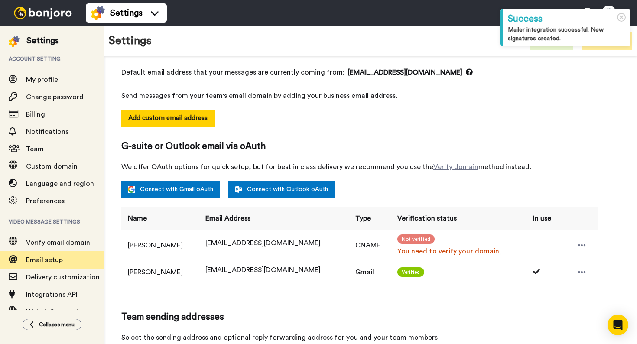
scroll to position [105, 0]
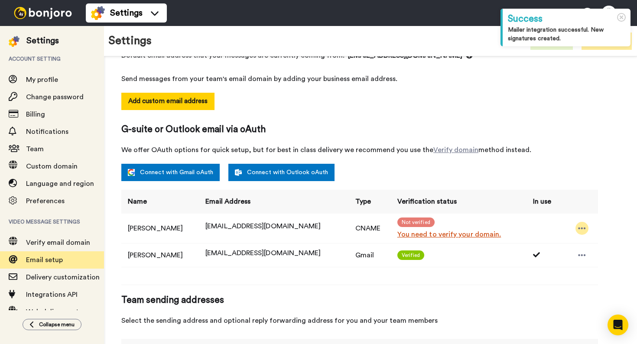
click at [578, 230] on icon at bounding box center [582, 228] width 8 height 9
click at [582, 252] on icon at bounding box center [580, 255] width 7 height 7
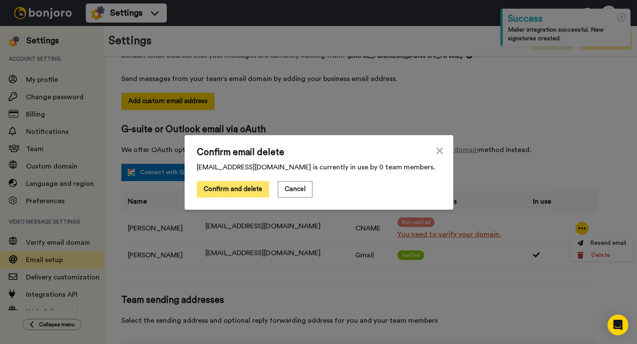
click at [239, 191] on button "Confirm and delete" at bounding box center [233, 189] width 72 height 16
